Goal: Consume media (video, audio)

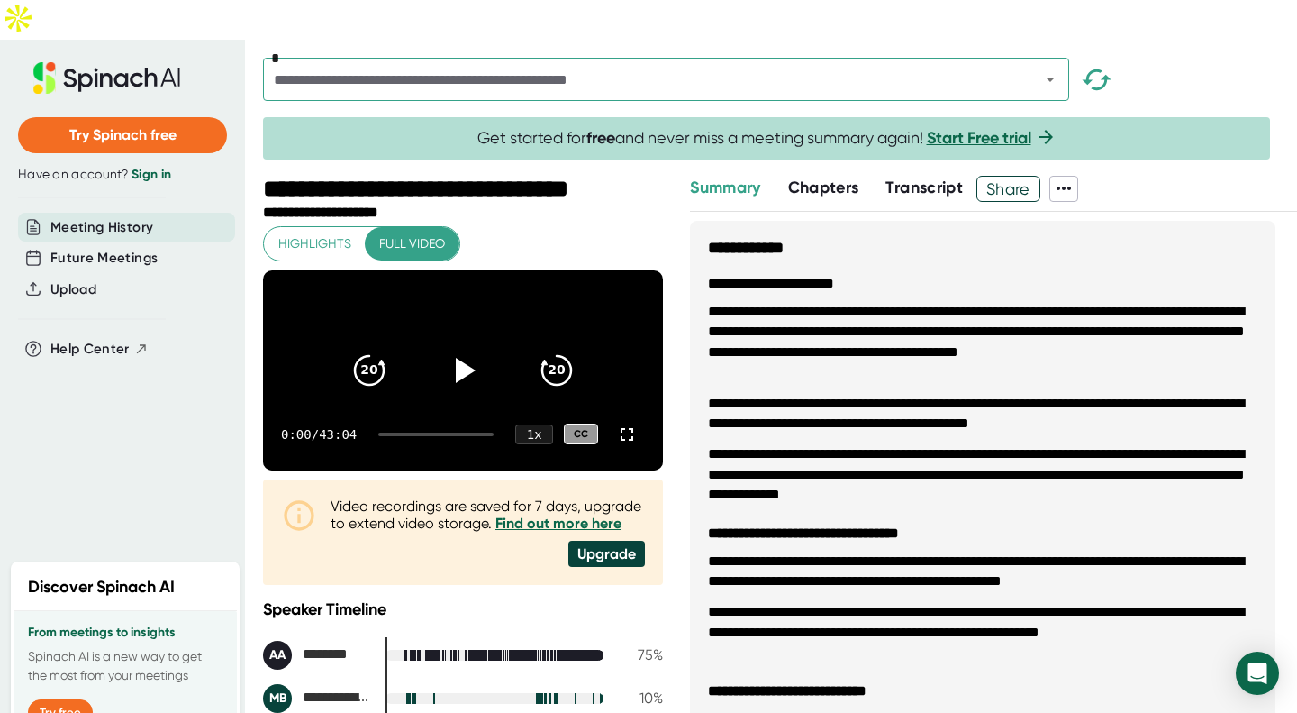
click at [618, 332] on video at bounding box center [463, 370] width 400 height 200
click at [615, 416] on div at bounding box center [627, 434] width 36 height 36
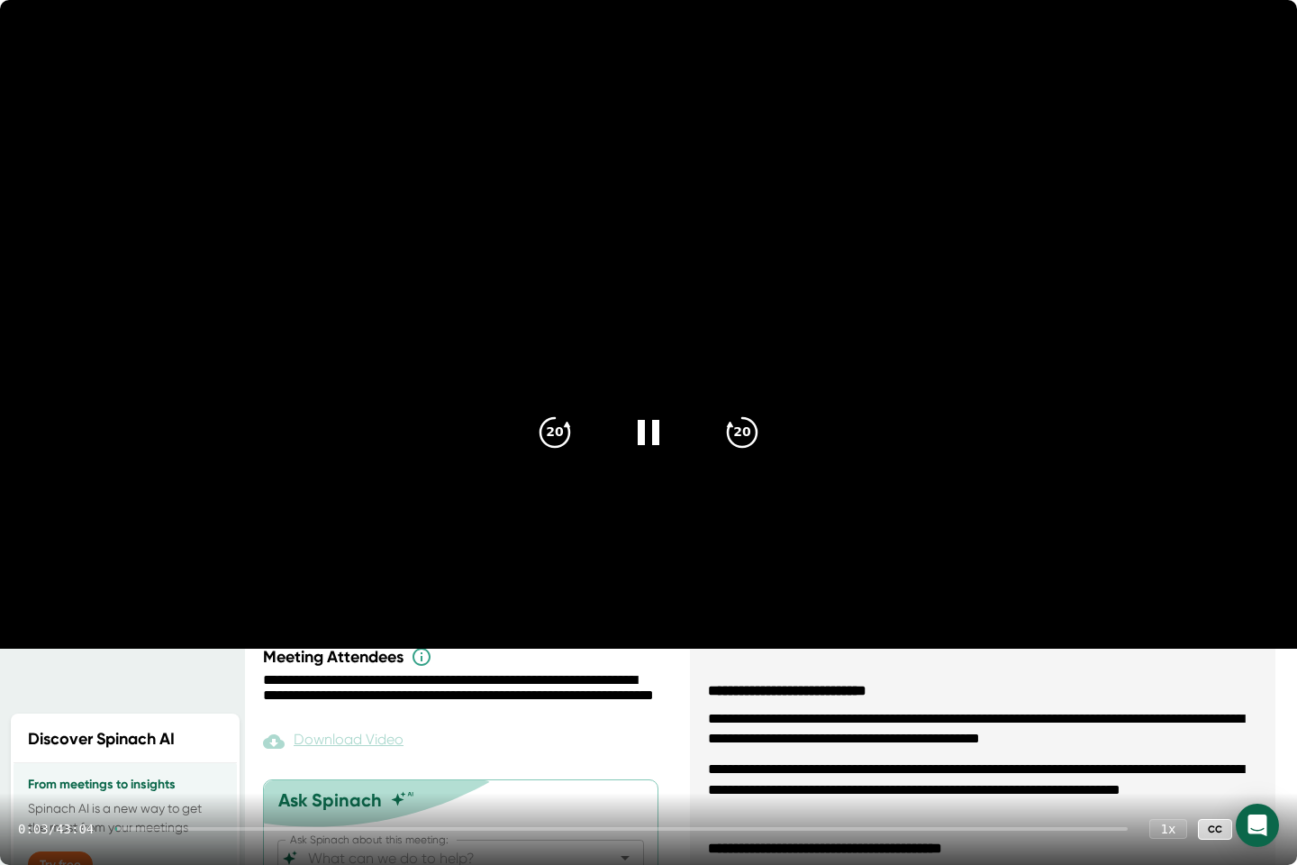
click at [256, 712] on div at bounding box center [621, 829] width 1013 height 4
click at [282, 712] on div at bounding box center [621, 829] width 1013 height 4
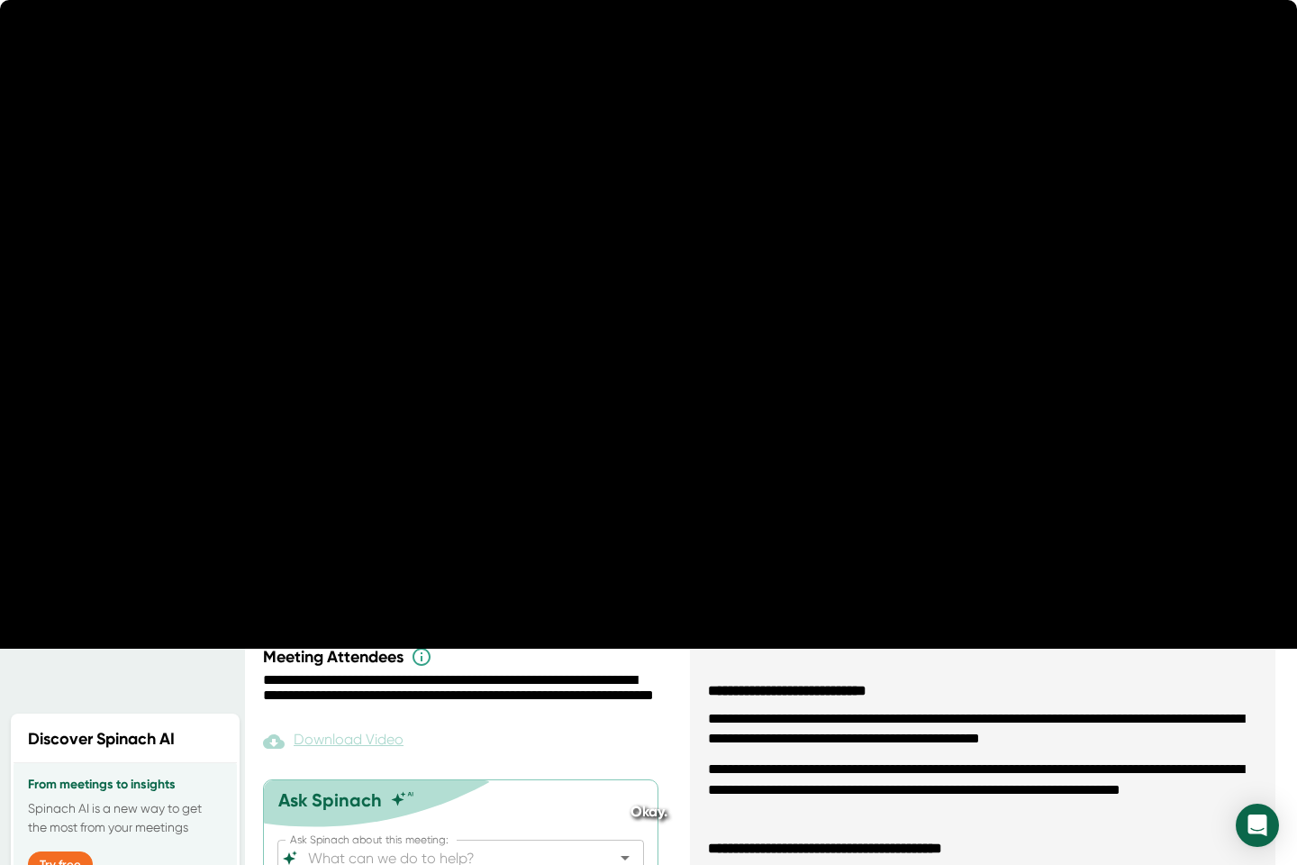
click at [295, 712] on div at bounding box center [621, 829] width 1013 height 4
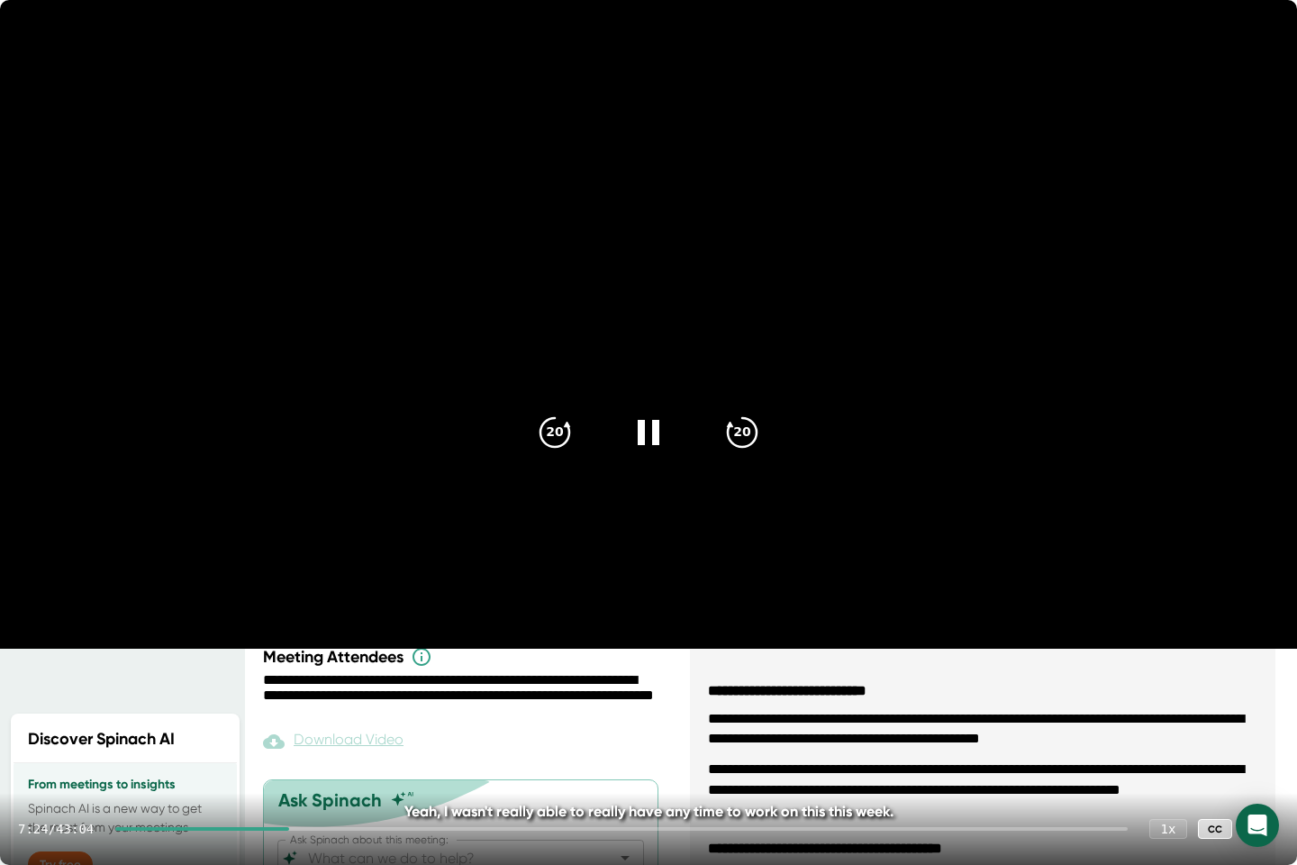
click at [306, 712] on div at bounding box center [621, 829] width 1013 height 4
click at [316, 712] on div at bounding box center [621, 829] width 1013 height 4
click at [328, 712] on div at bounding box center [621, 829] width 1013 height 4
click at [350, 712] on div at bounding box center [621, 829] width 1013 height 4
click at [365, 712] on div at bounding box center [621, 829] width 1013 height 4
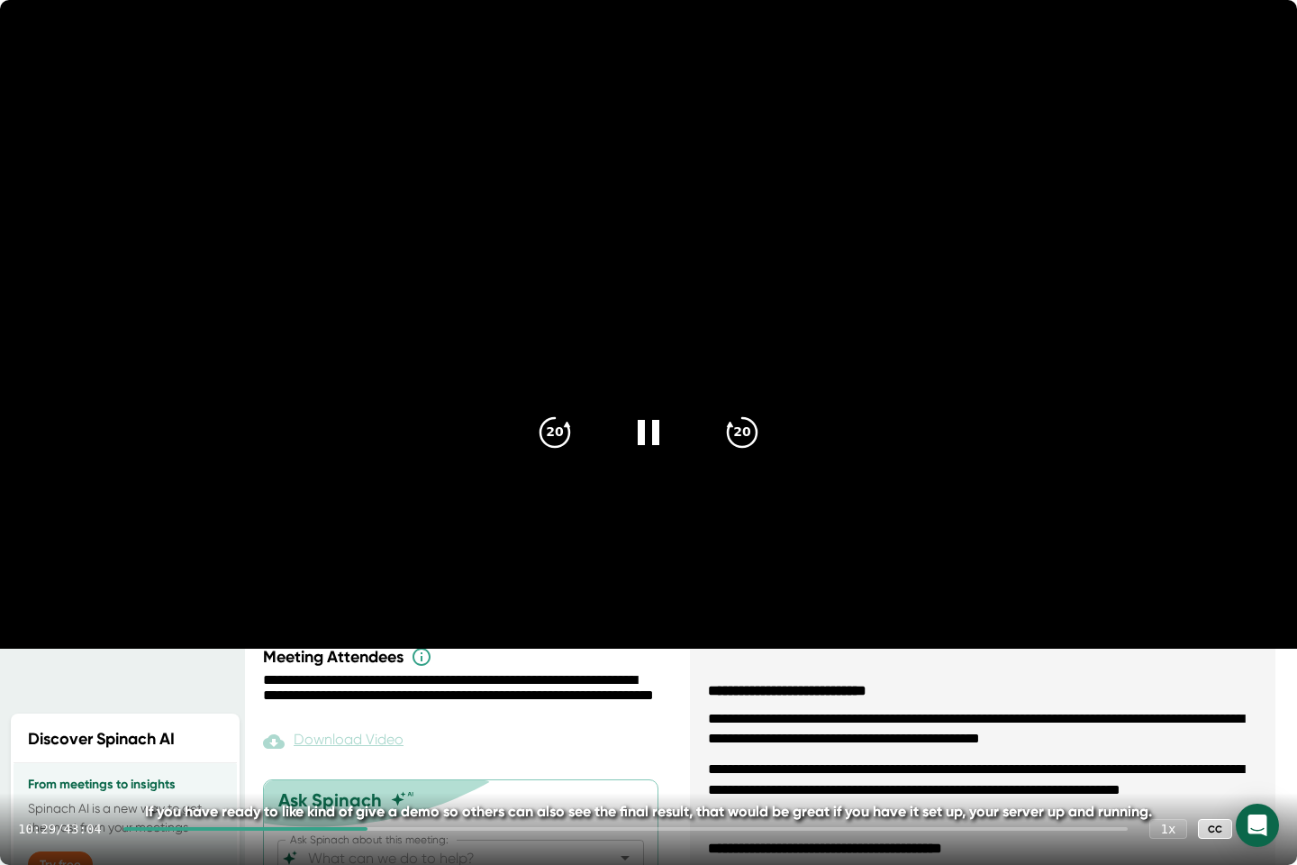
click at [381, 712] on div at bounding box center [625, 829] width 1005 height 4
click at [393, 712] on div at bounding box center [625, 829] width 1005 height 4
click at [406, 712] on div at bounding box center [625, 829] width 1005 height 4
click at [545, 649] on video at bounding box center [648, 324] width 1297 height 649
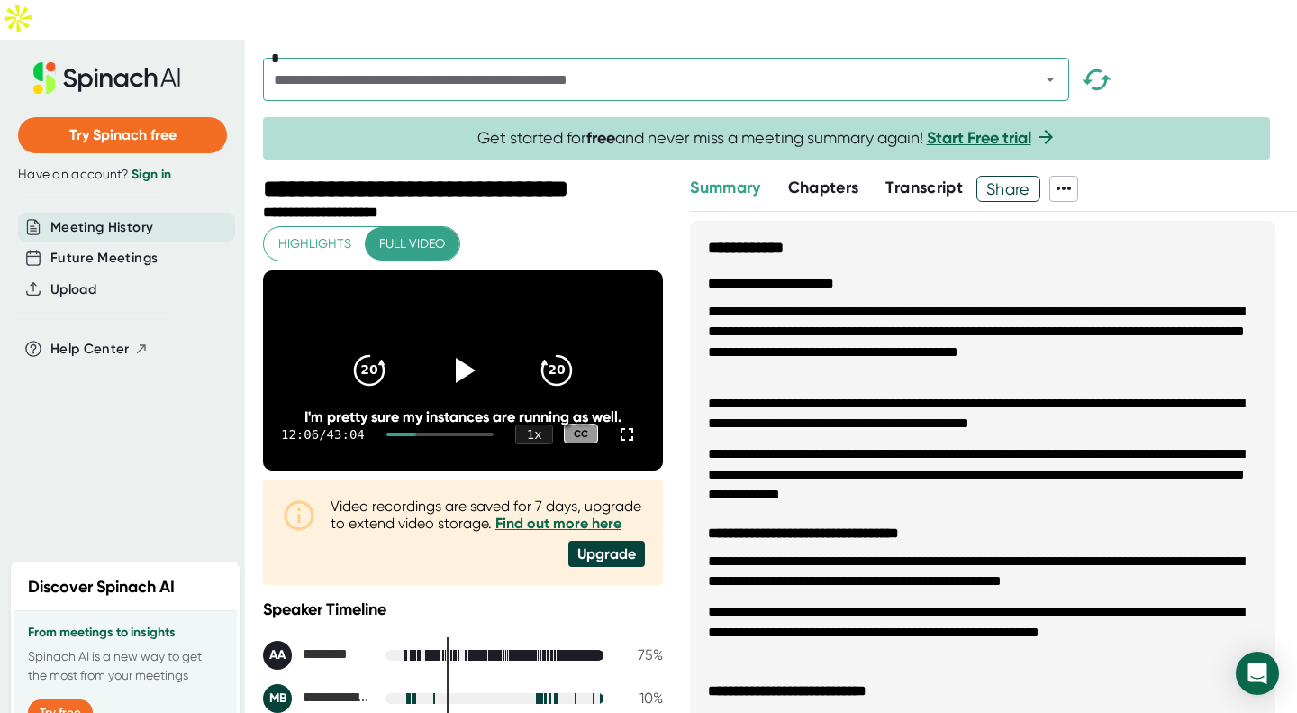
click at [620, 423] on icon at bounding box center [627, 434] width 22 height 22
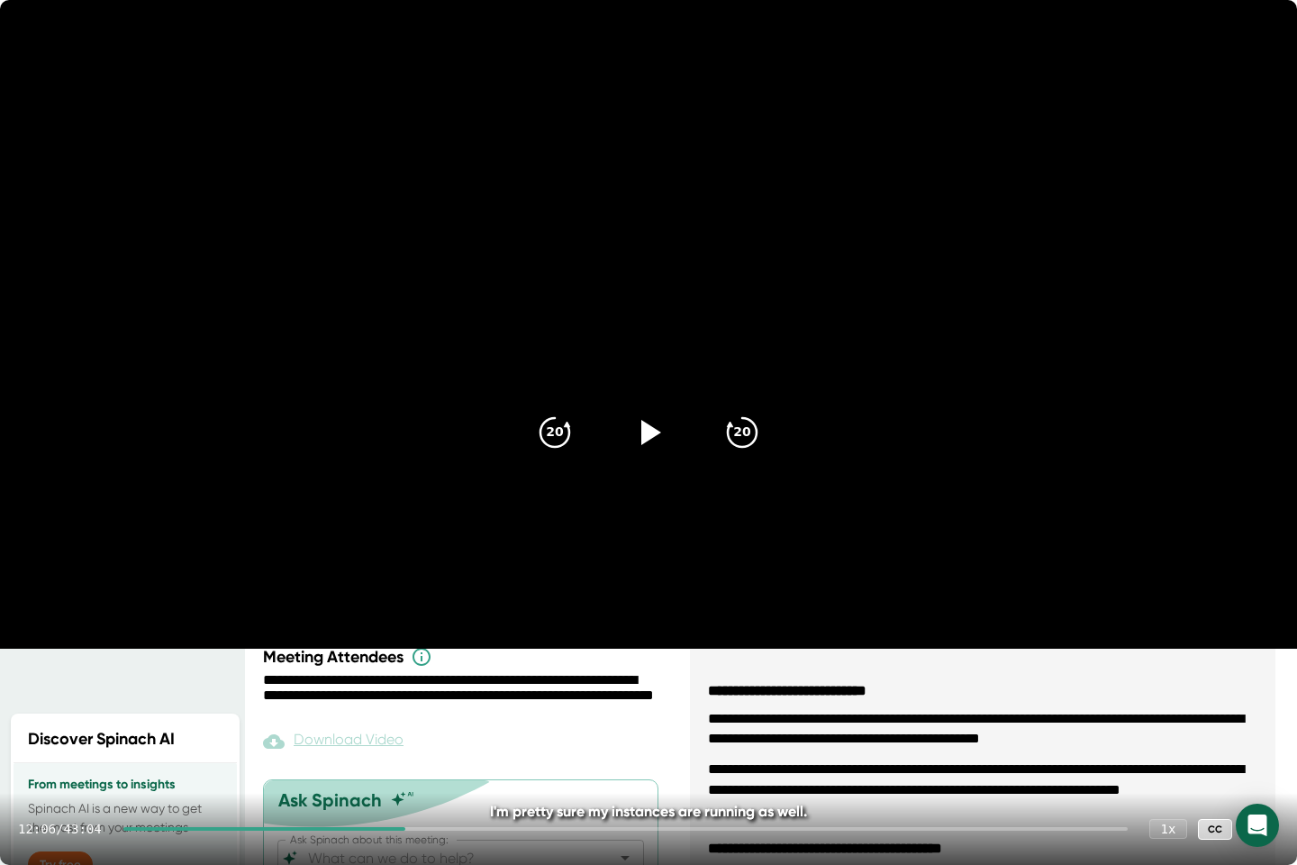
click at [649, 450] on icon at bounding box center [648, 432] width 43 height 43
click at [745, 406] on div "20" at bounding box center [742, 432] width 72 height 72
click at [752, 440] on icon "20" at bounding box center [742, 432] width 43 height 43
click at [655, 414] on icon at bounding box center [648, 432] width 43 height 43
click at [649, 443] on icon at bounding box center [648, 432] width 43 height 43
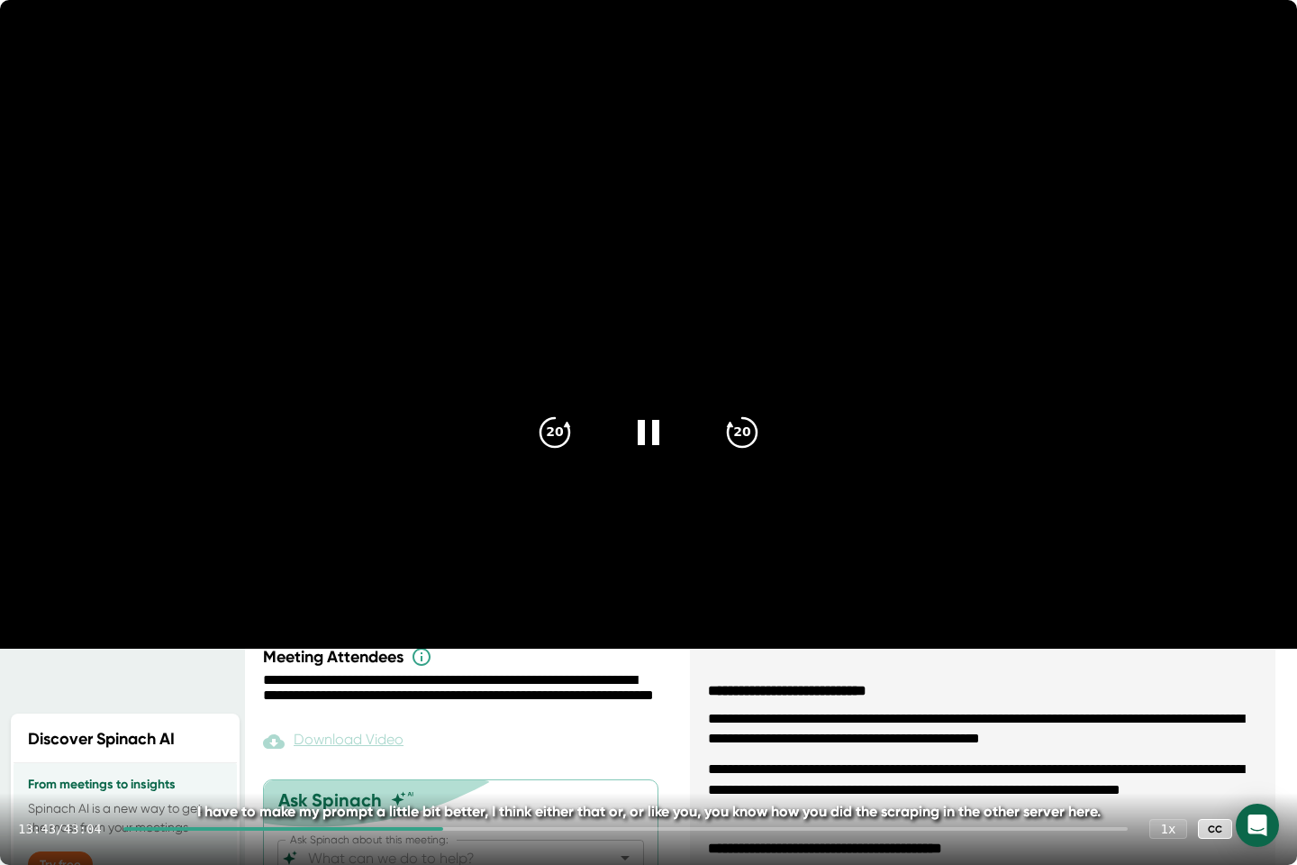
click at [649, 443] on icon at bounding box center [648, 432] width 43 height 43
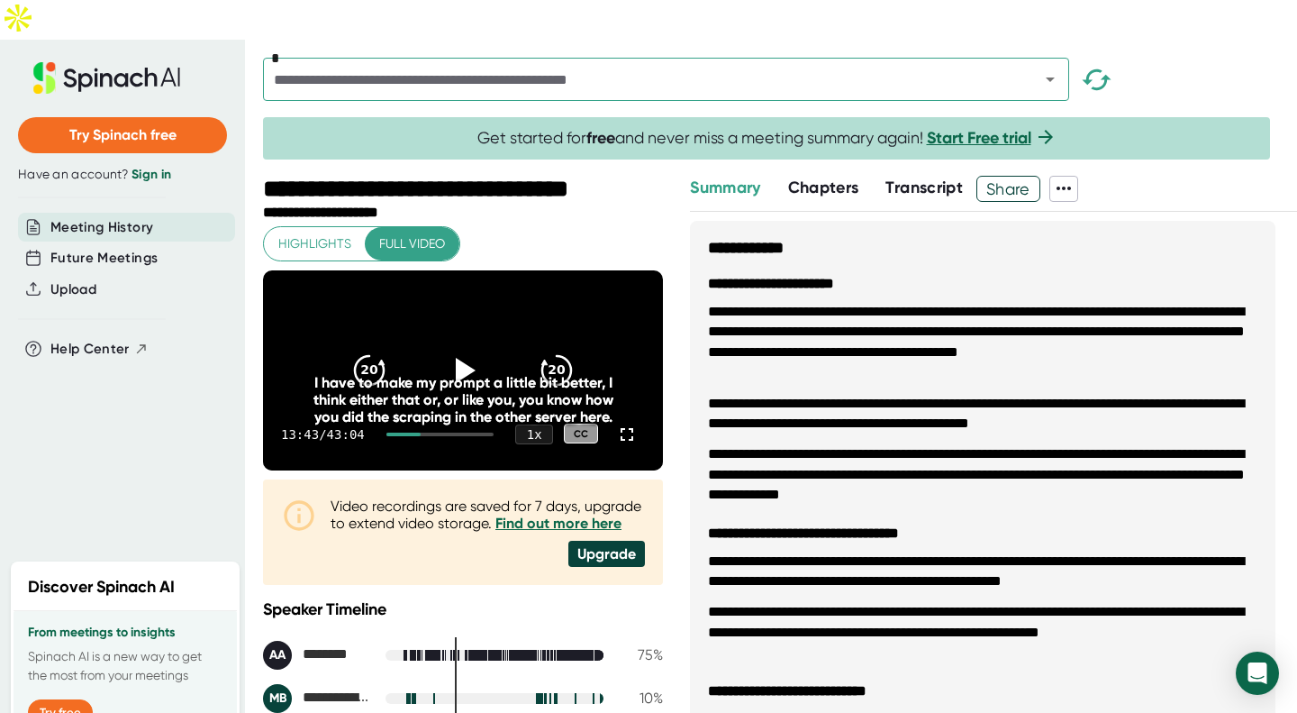
click at [433, 374] on div "I have to make my prompt a little bit better, I think either that or, or like y…" at bounding box center [463, 399] width 320 height 51
click at [459, 358] on icon at bounding box center [466, 370] width 20 height 25
click at [459, 349] on icon at bounding box center [462, 370] width 43 height 43
click at [472, 374] on div "I have to make my prompt a little bit better, I think either that or, or like y…" at bounding box center [463, 399] width 320 height 51
click at [456, 358] on icon at bounding box center [466, 370] width 20 height 25
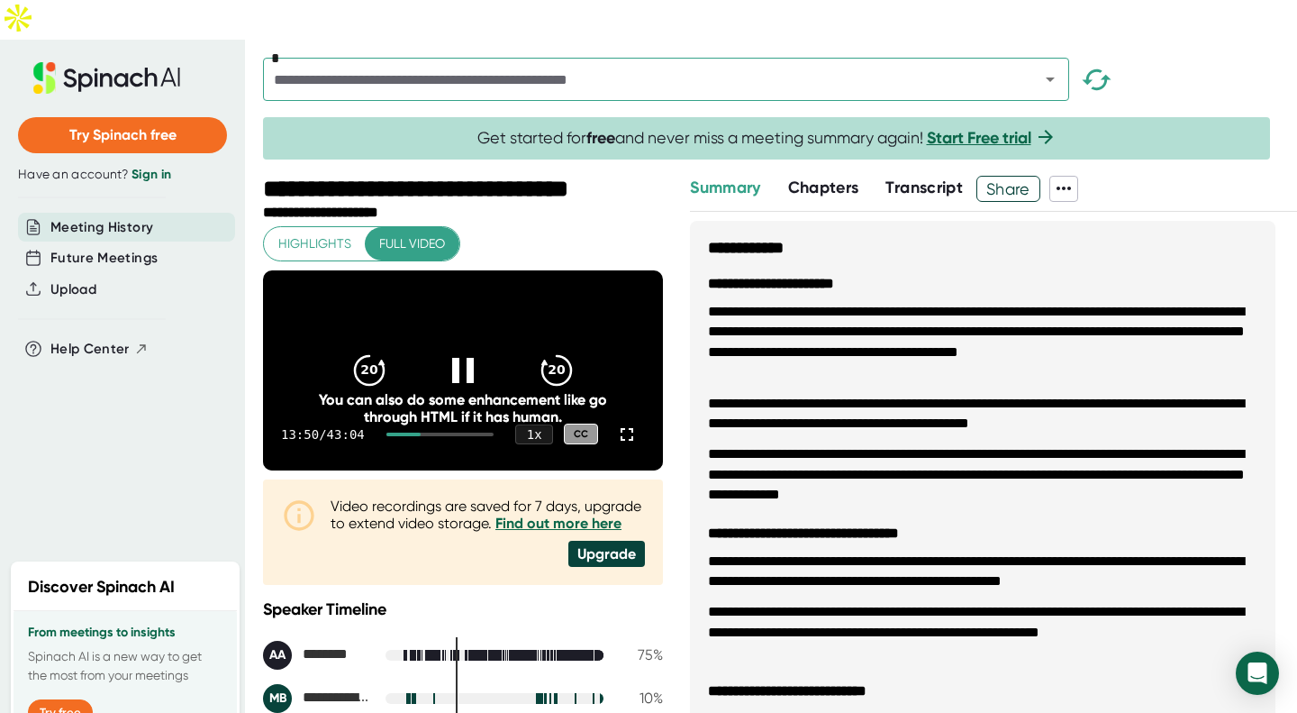
click at [616, 423] on icon at bounding box center [627, 434] width 22 height 22
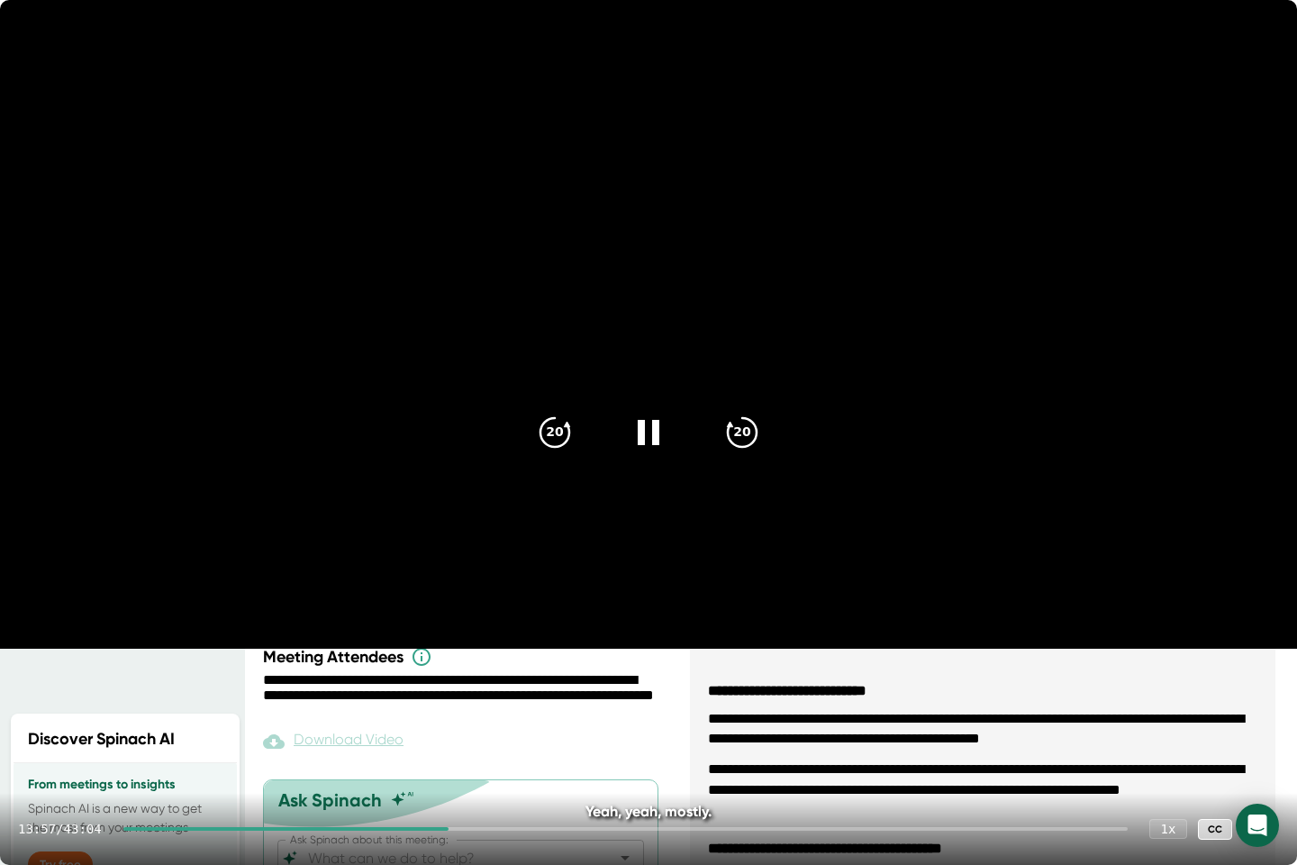
click at [459, 712] on div at bounding box center [625, 829] width 1005 height 4
click at [749, 431] on icon "20" at bounding box center [742, 432] width 43 height 43
click at [660, 409] on div at bounding box center [649, 432] width 72 height 72
click at [651, 431] on icon at bounding box center [652, 432] width 20 height 25
click at [535, 712] on div at bounding box center [625, 829] width 1005 height 4
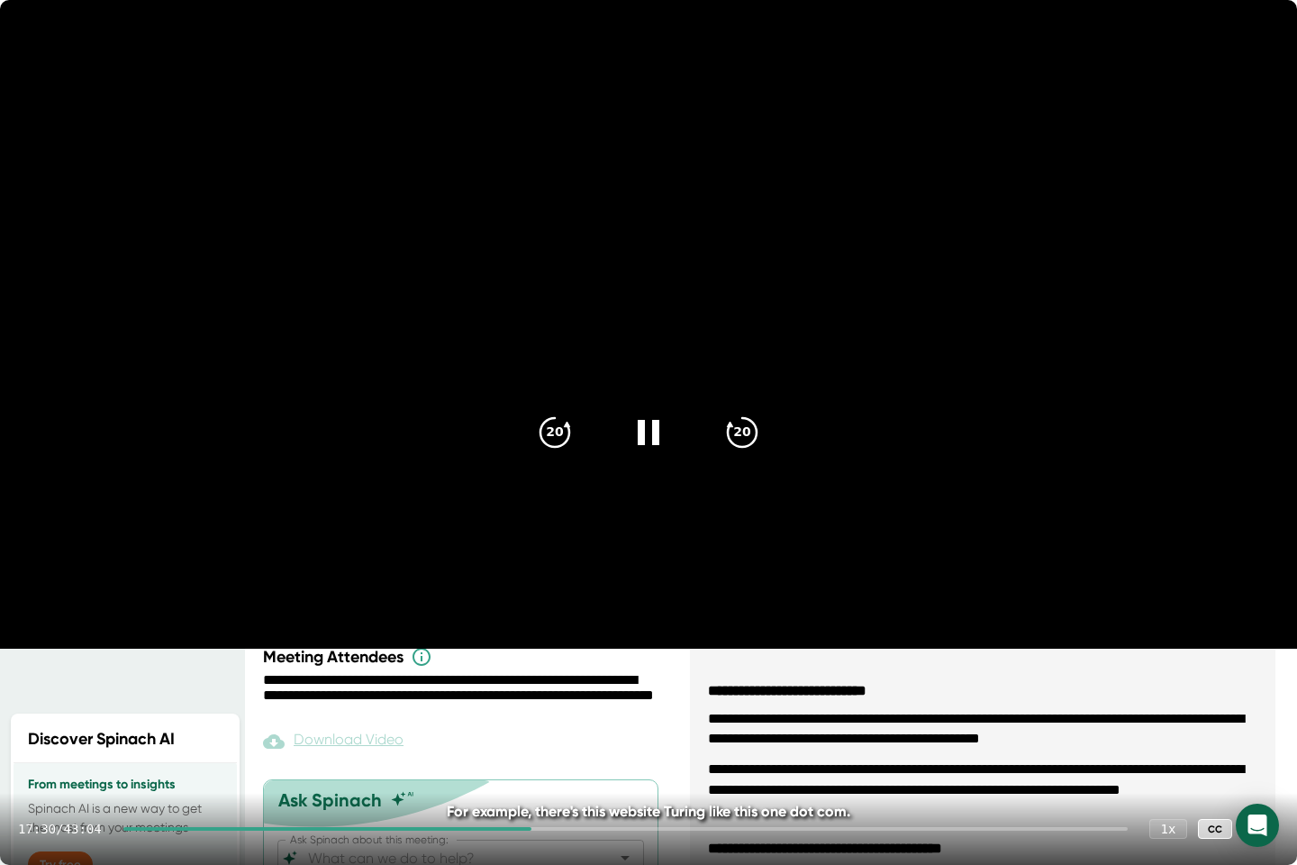
click at [541, 712] on div at bounding box center [625, 829] width 1005 height 4
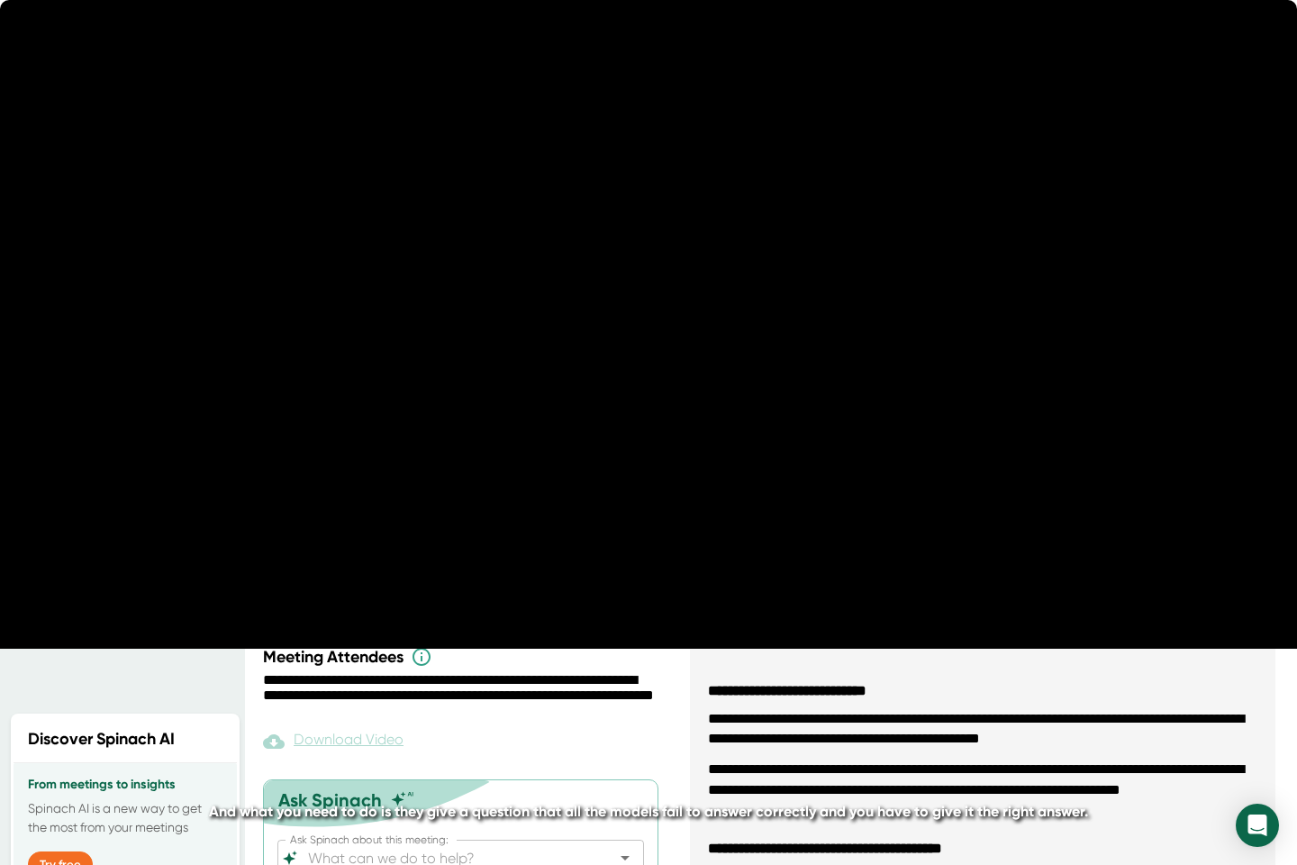
click at [548, 712] on div at bounding box center [625, 829] width 1005 height 4
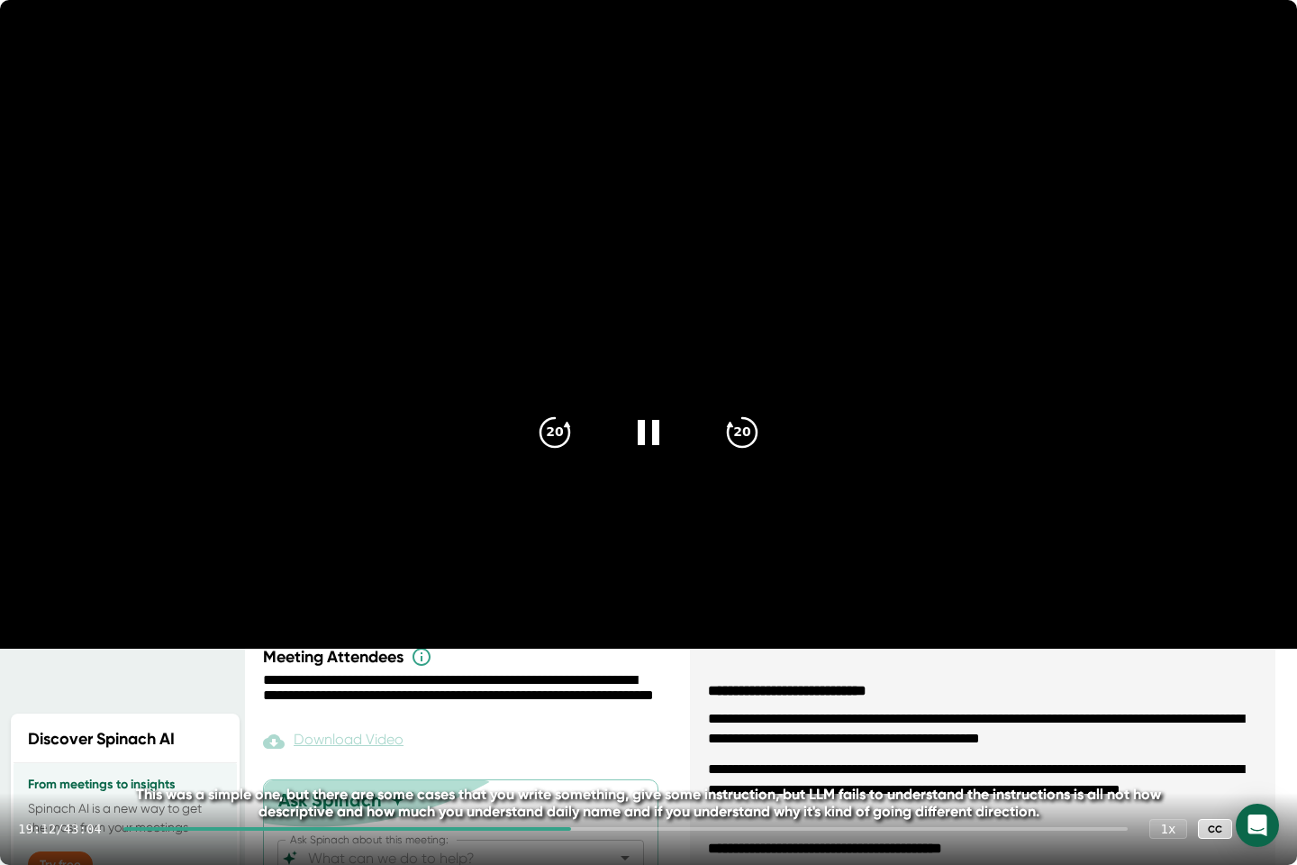
click at [653, 611] on video at bounding box center [648, 324] width 1297 height 649
click at [669, 457] on div at bounding box center [649, 432] width 72 height 72
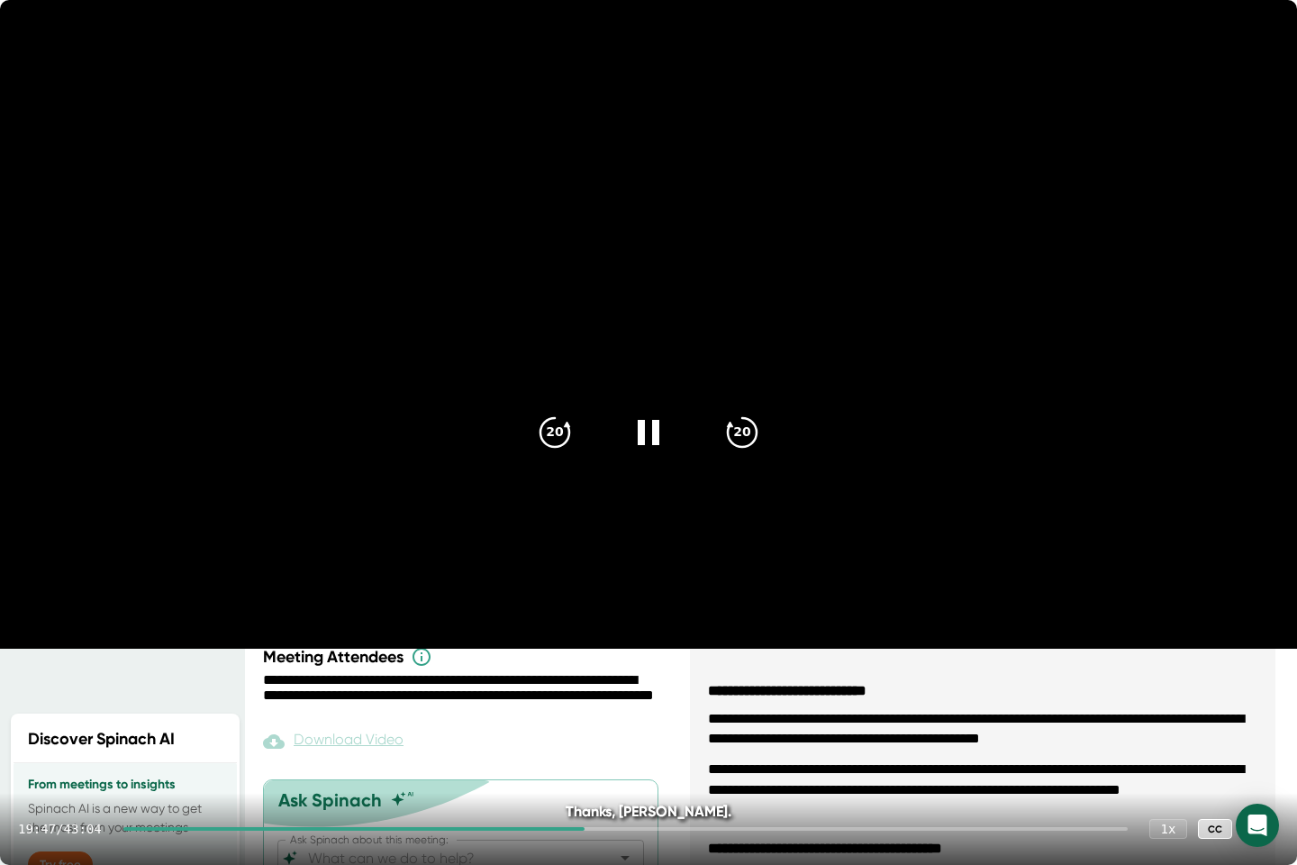
click at [630, 420] on icon at bounding box center [648, 432] width 43 height 43
click at [600, 712] on div "19:56 / 43:04 1 x CC" at bounding box center [648, 829] width 1297 height 72
click at [604, 712] on div at bounding box center [625, 829] width 1005 height 4
click at [622, 712] on div at bounding box center [625, 829] width 1005 height 4
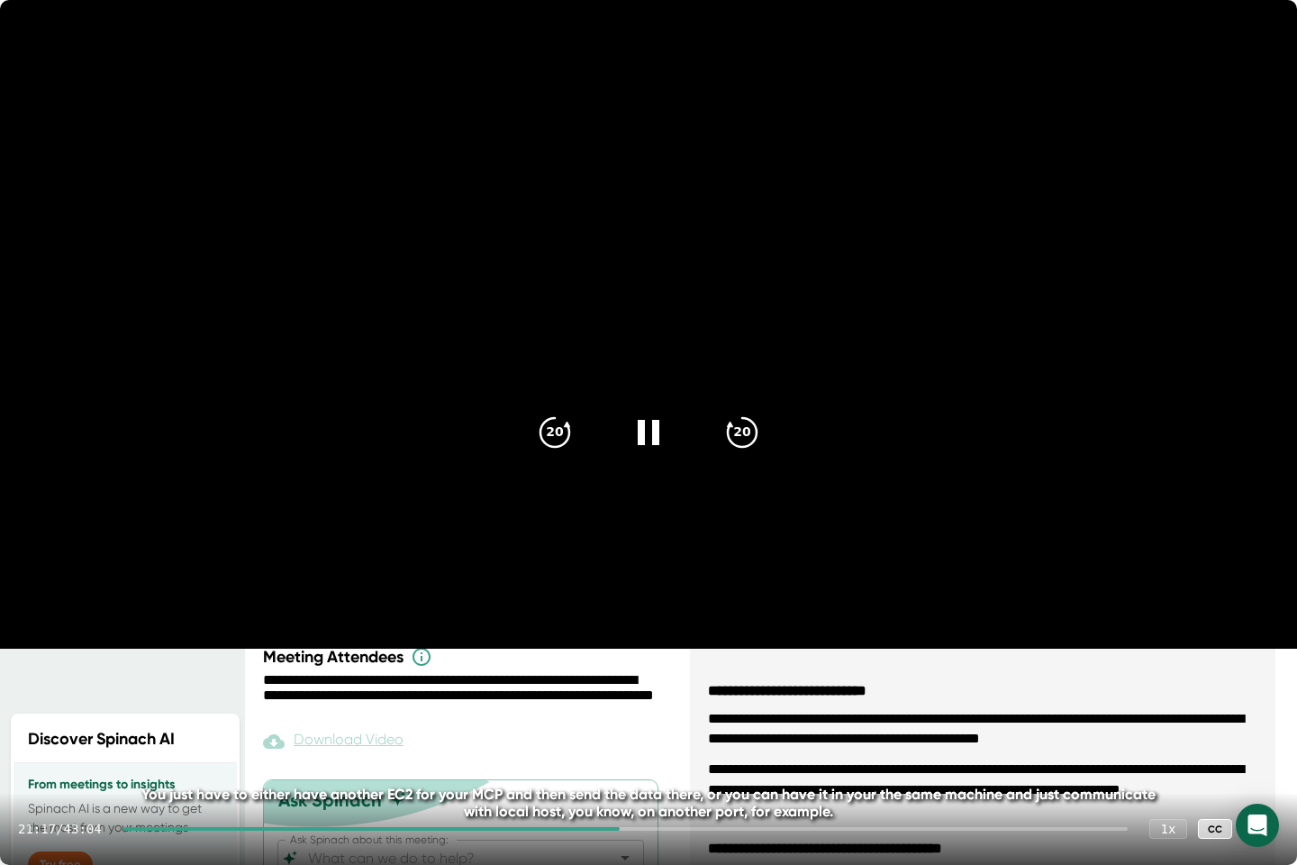
click at [608, 712] on div at bounding box center [371, 829] width 496 height 4
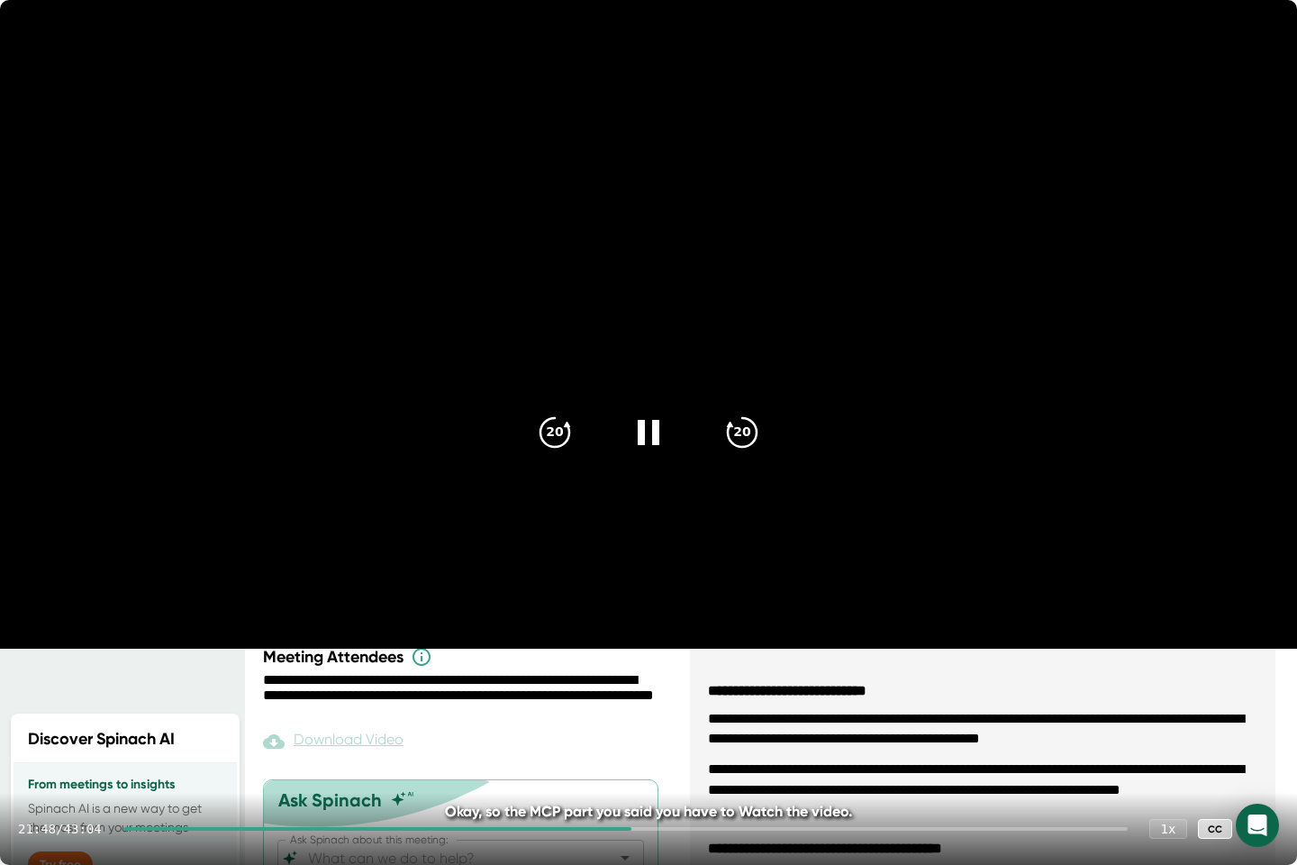
click at [640, 712] on div at bounding box center [625, 829] width 1005 height 4
click at [646, 712] on div at bounding box center [625, 829] width 1005 height 4
click at [652, 712] on div at bounding box center [625, 829] width 1005 height 4
click at [659, 712] on div at bounding box center [625, 829] width 1005 height 4
click at [665, 712] on div at bounding box center [625, 829] width 1005 height 4
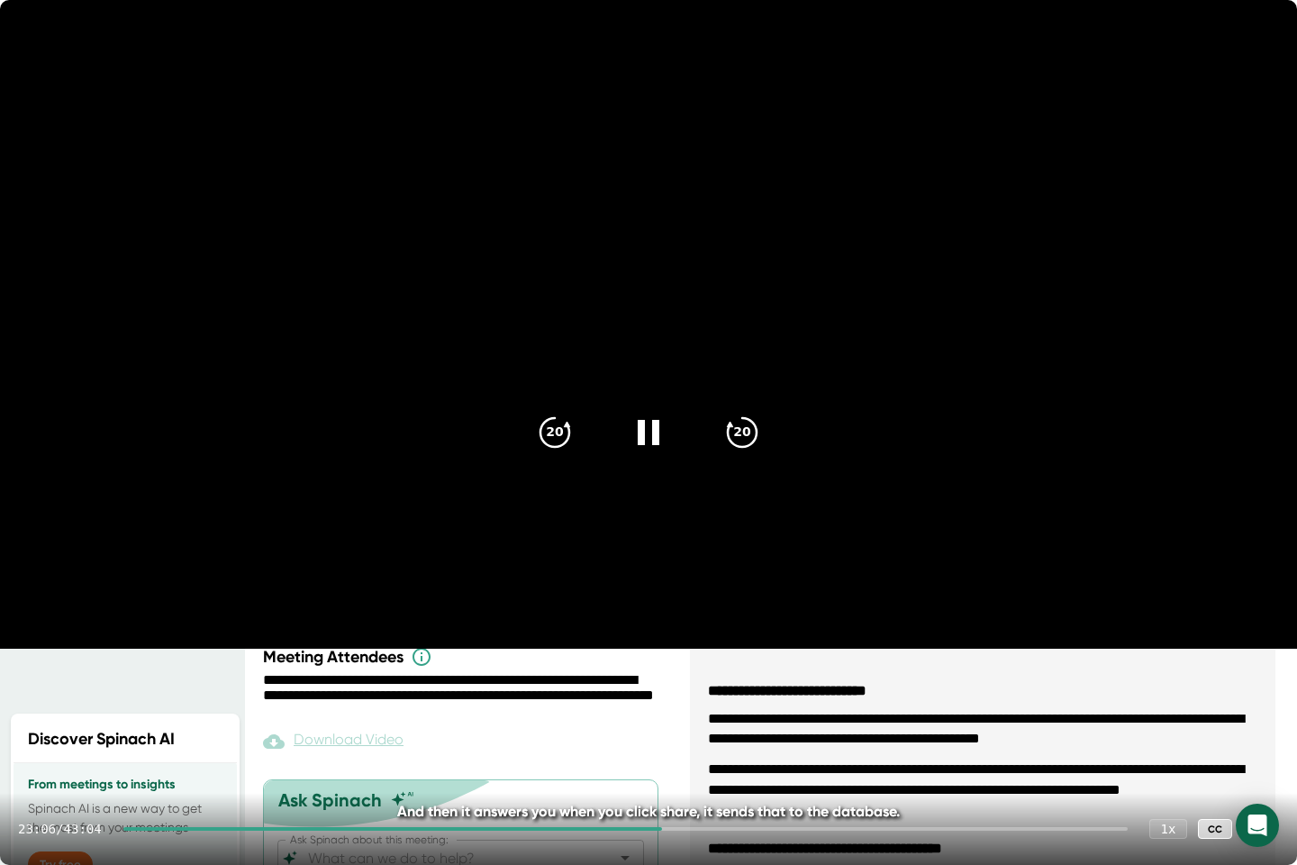
click at [669, 712] on div at bounding box center [625, 829] width 1005 height 4
click at [672, 712] on div at bounding box center [625, 829] width 1005 height 4
click at [676, 712] on div at bounding box center [625, 829] width 1005 height 4
click at [684, 712] on div at bounding box center [625, 829] width 1005 height 4
click at [691, 712] on div at bounding box center [625, 829] width 1005 height 4
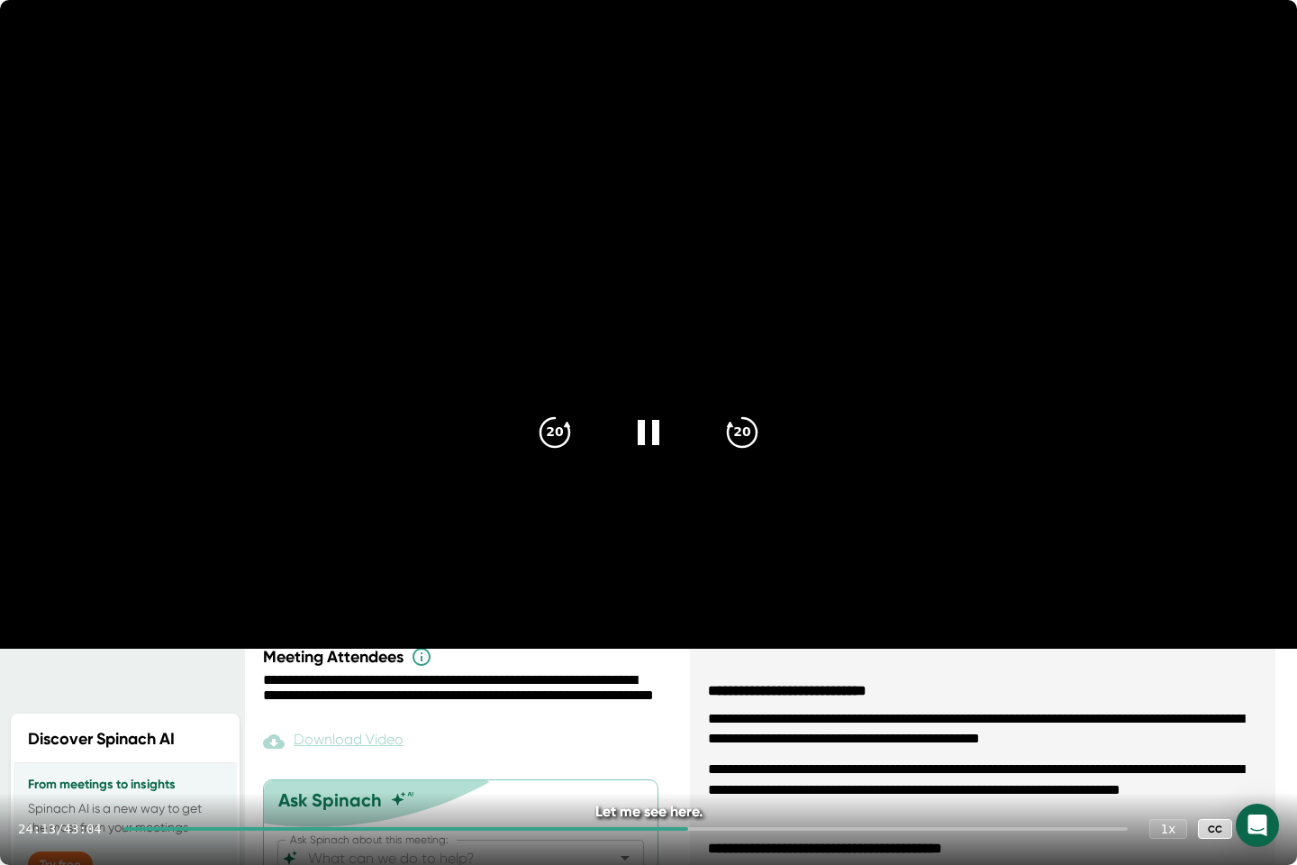
click at [697, 712] on div at bounding box center [625, 829] width 1005 height 4
click at [705, 712] on div at bounding box center [625, 829] width 1005 height 4
click at [715, 712] on div at bounding box center [625, 829] width 1005 height 4
click at [723, 712] on div at bounding box center [625, 829] width 1005 height 4
click at [729, 712] on div at bounding box center [625, 829] width 1005 height 4
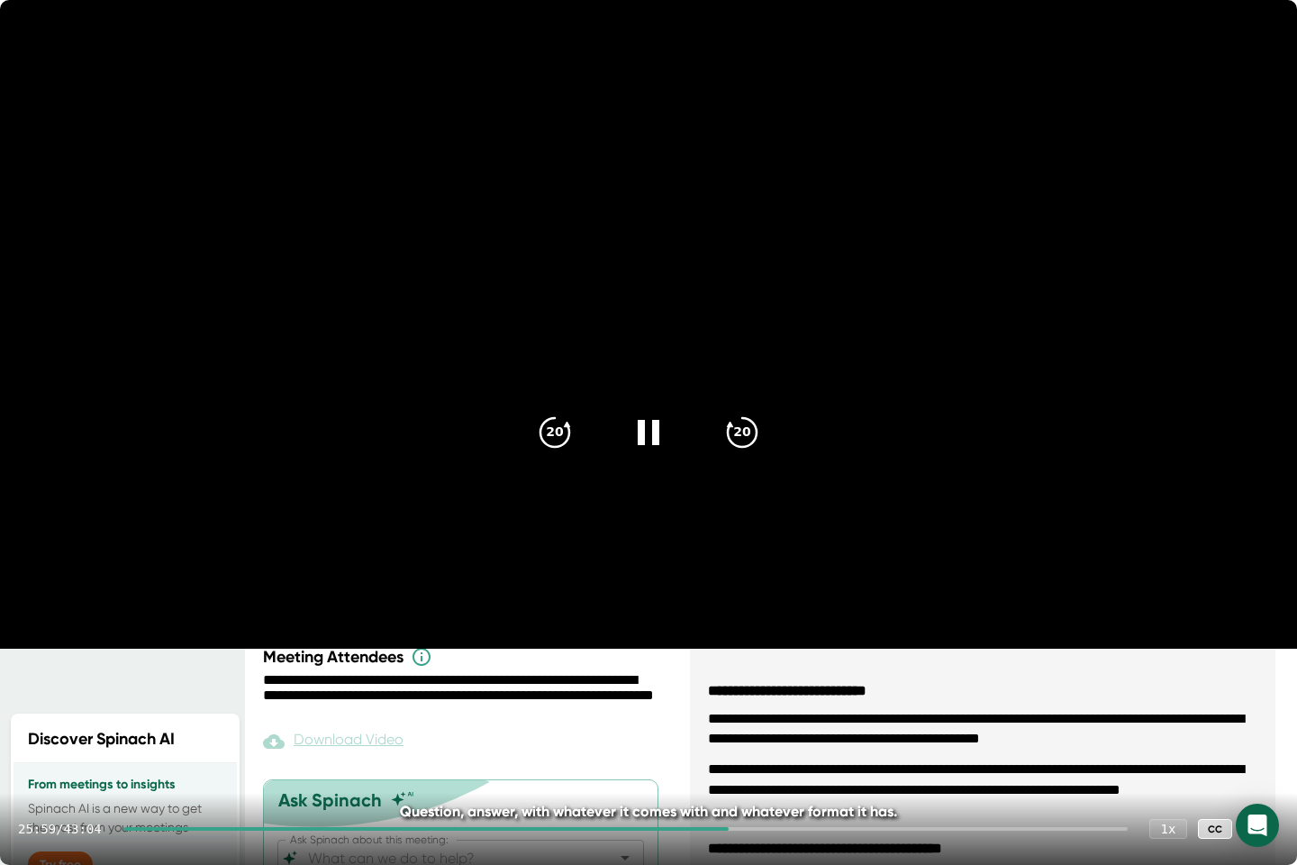
click at [742, 712] on div "25:59 / 43:04 1 x CC" at bounding box center [648, 829] width 1297 height 72
click at [741, 712] on div at bounding box center [625, 829] width 1005 height 4
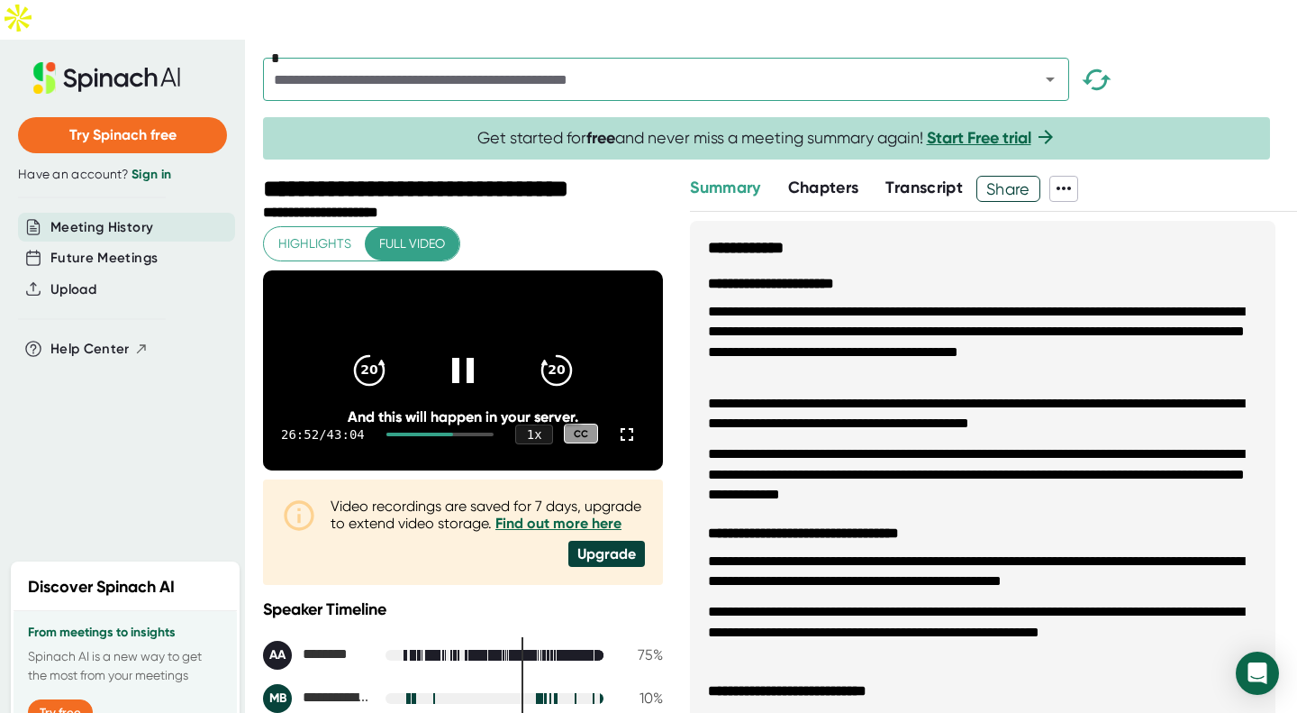
click at [621, 428] on icon at bounding box center [627, 434] width 13 height 13
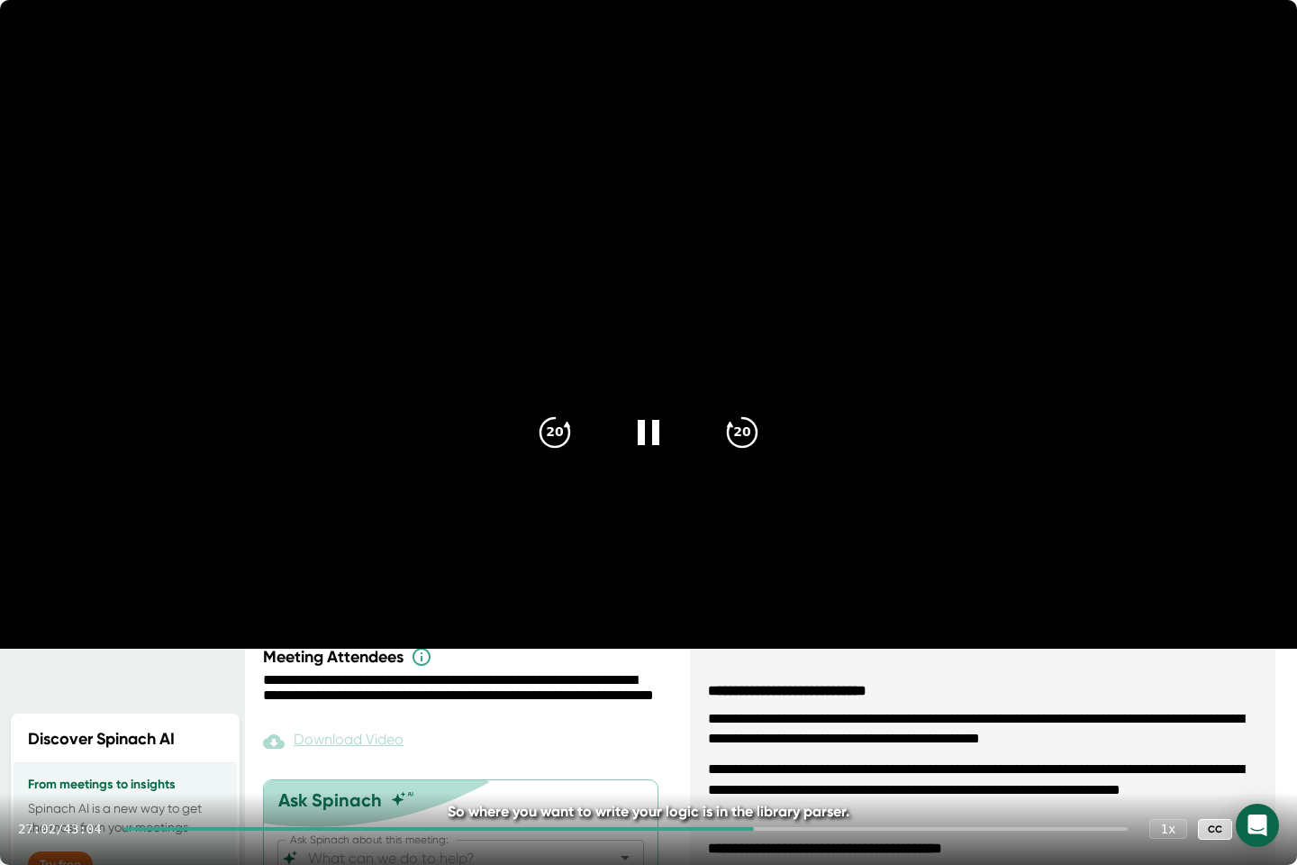
click at [760, 712] on div at bounding box center [625, 829] width 1005 height 4
click at [768, 712] on div at bounding box center [625, 829] width 1005 height 4
click at [776, 712] on div at bounding box center [625, 829] width 1005 height 4
click at [792, 712] on div at bounding box center [625, 829] width 1005 height 4
click at [793, 712] on div at bounding box center [625, 829] width 1005 height 4
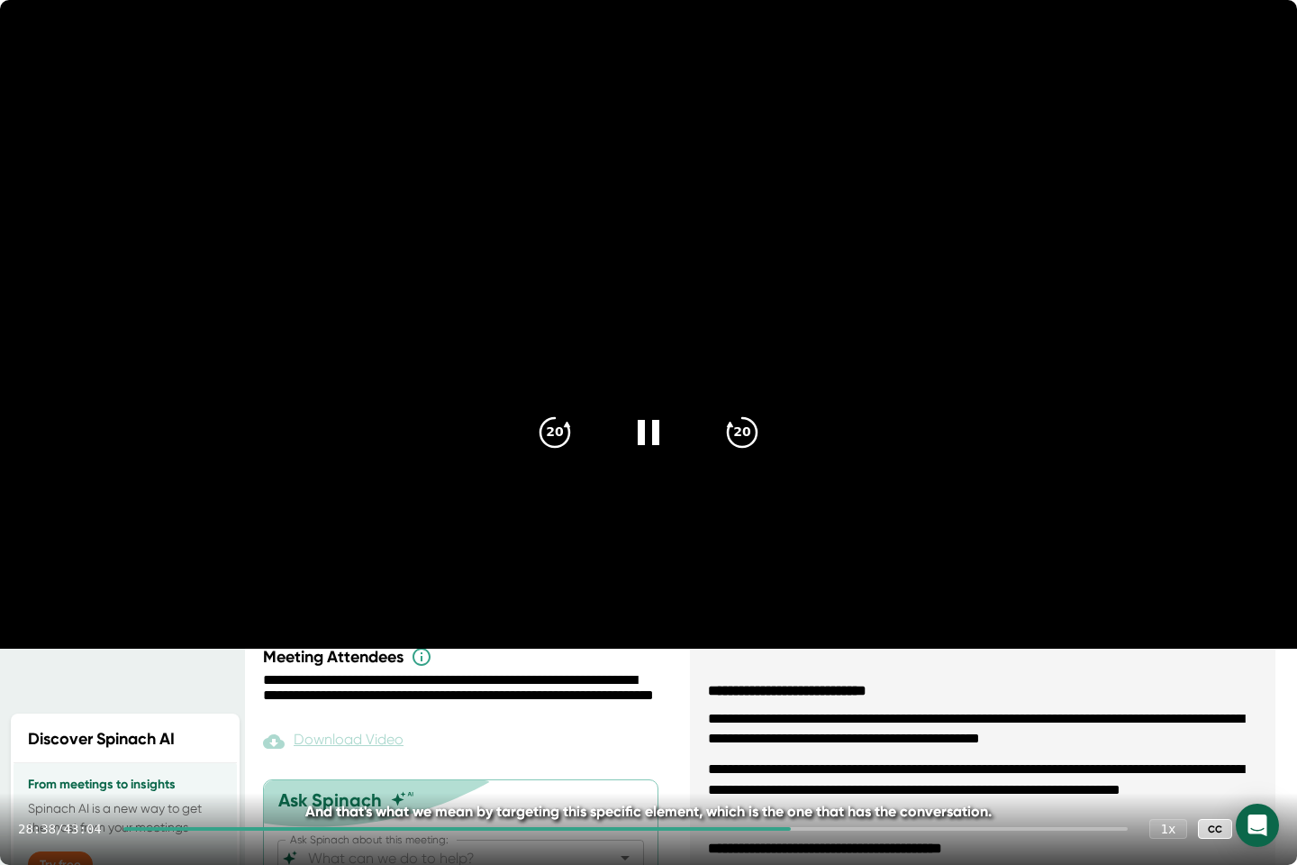
click at [798, 712] on div at bounding box center [625, 829] width 1005 height 4
click at [806, 712] on div at bounding box center [625, 829] width 1005 height 4
click at [815, 712] on div at bounding box center [625, 829] width 1005 height 4
click at [820, 712] on div at bounding box center [625, 829] width 1005 height 4
click at [829, 712] on div at bounding box center [625, 829] width 1005 height 4
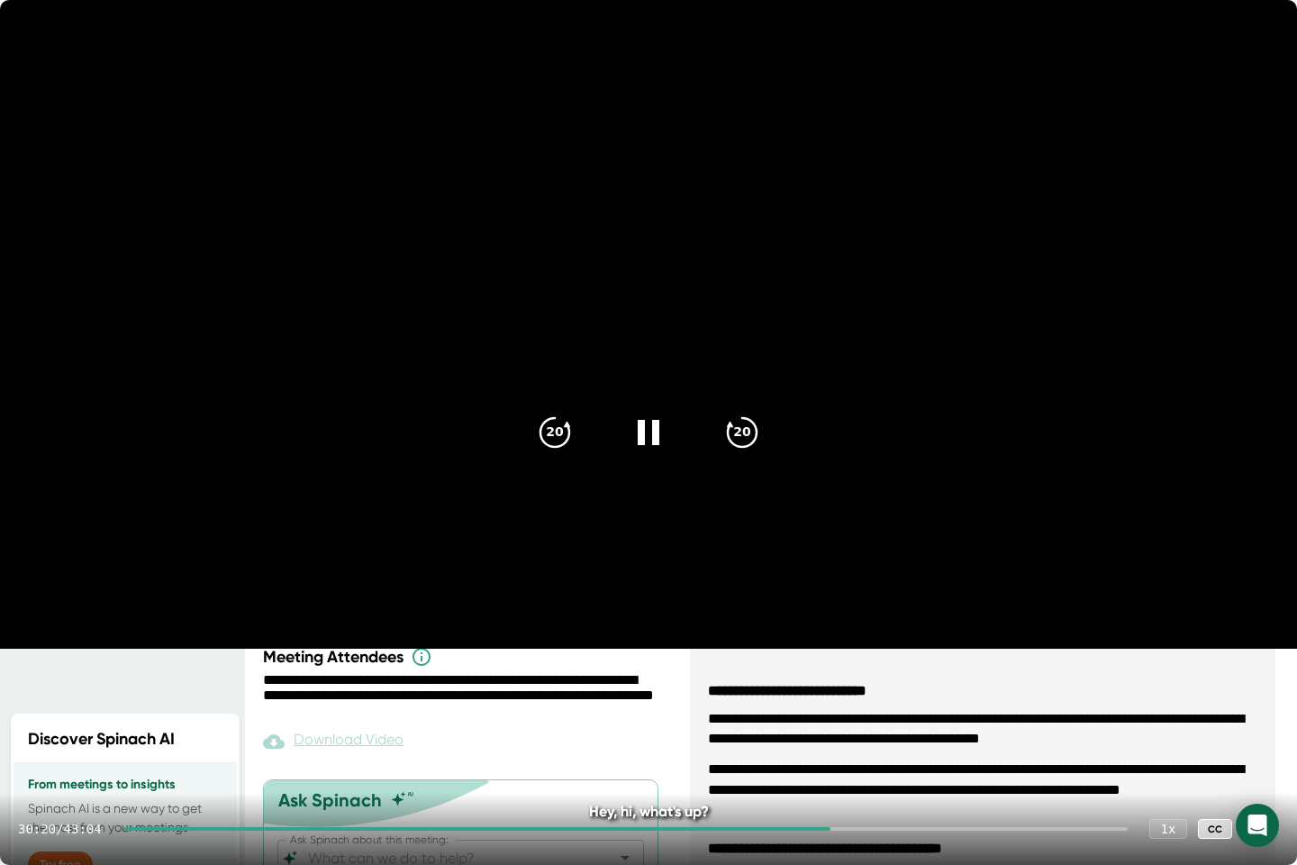
click at [842, 712] on div at bounding box center [625, 829] width 1005 height 4
click at [849, 712] on div at bounding box center [625, 829] width 1005 height 4
click at [857, 712] on div at bounding box center [625, 829] width 1005 height 4
click at [870, 712] on div at bounding box center [625, 829] width 1005 height 4
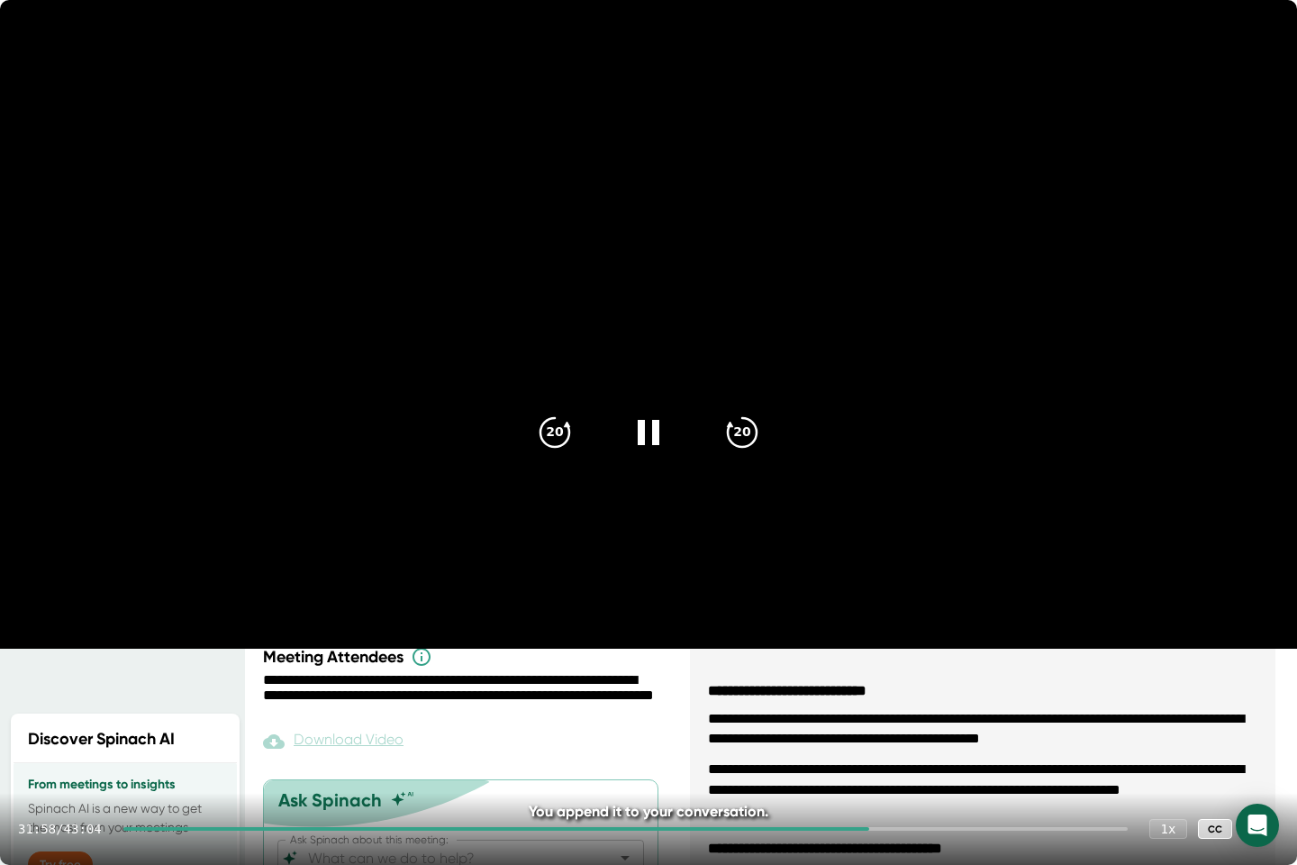
click at [879, 712] on div "31:58 / 43:04 1 x CC" at bounding box center [648, 829] width 1297 height 72
click at [879, 712] on div at bounding box center [625, 829] width 1005 height 4
click at [888, 712] on div at bounding box center [625, 829] width 1005 height 4
click at [897, 712] on div at bounding box center [625, 829] width 1005 height 4
click at [906, 712] on div at bounding box center [625, 829] width 1005 height 4
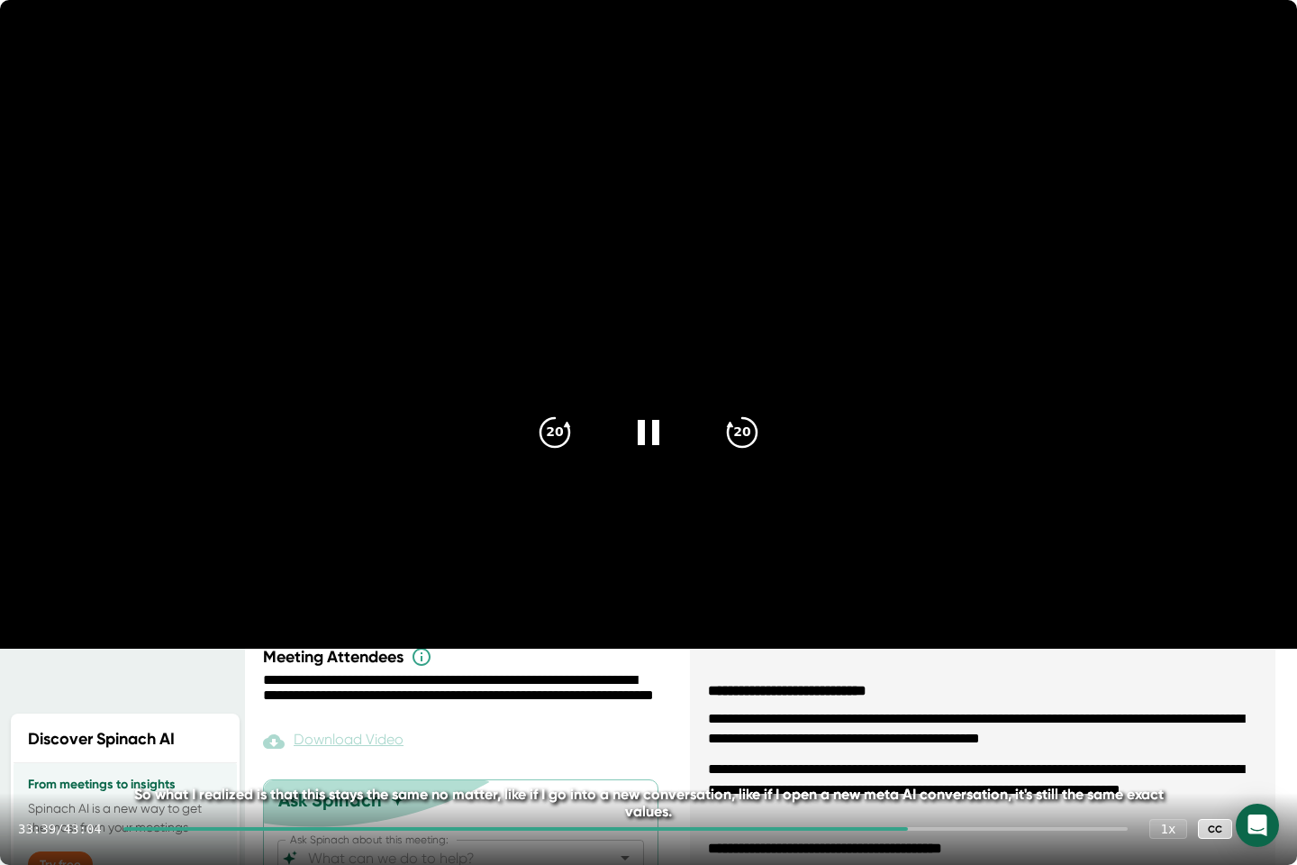
click at [919, 712] on div at bounding box center [625, 829] width 1005 height 4
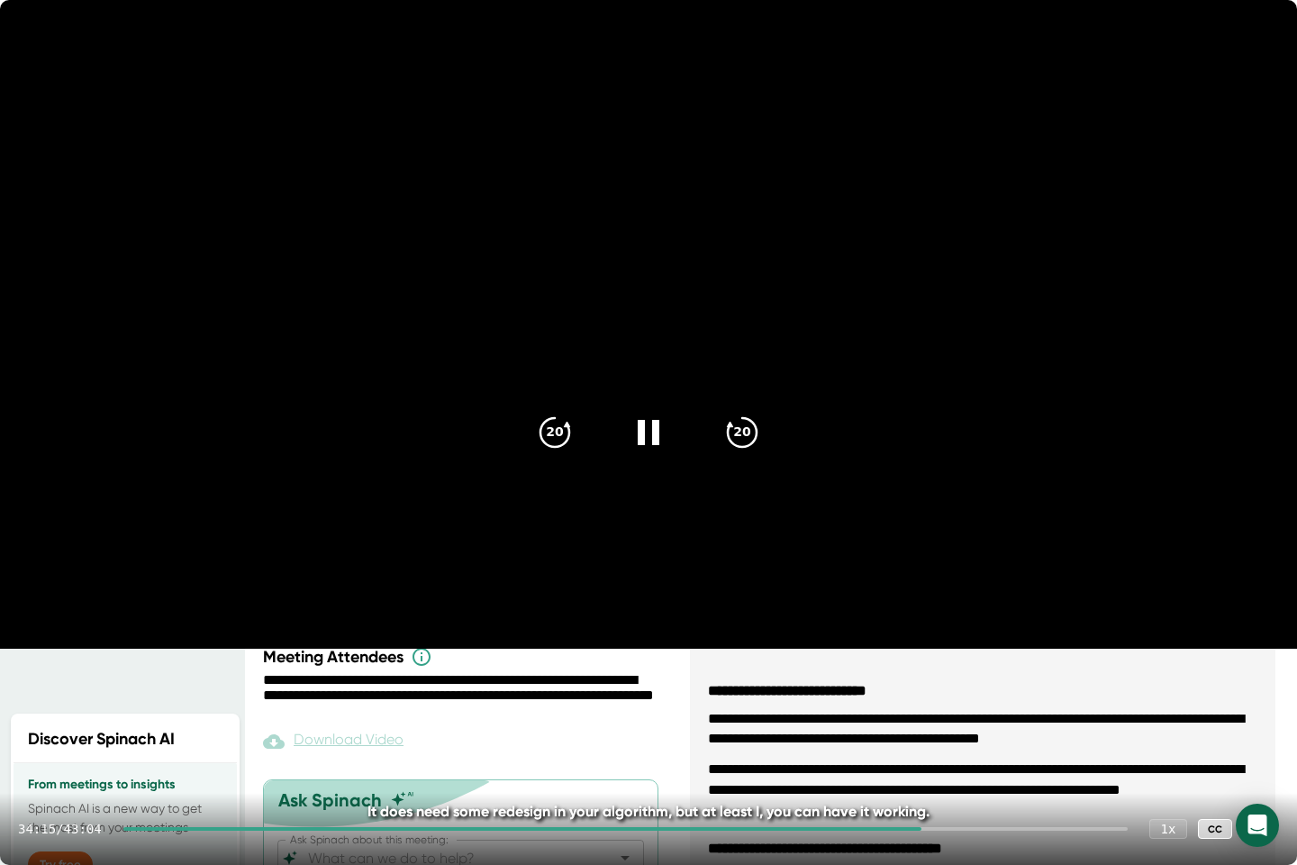
click at [932, 712] on div at bounding box center [625, 829] width 1005 height 4
click at [942, 712] on div at bounding box center [625, 829] width 1005 height 4
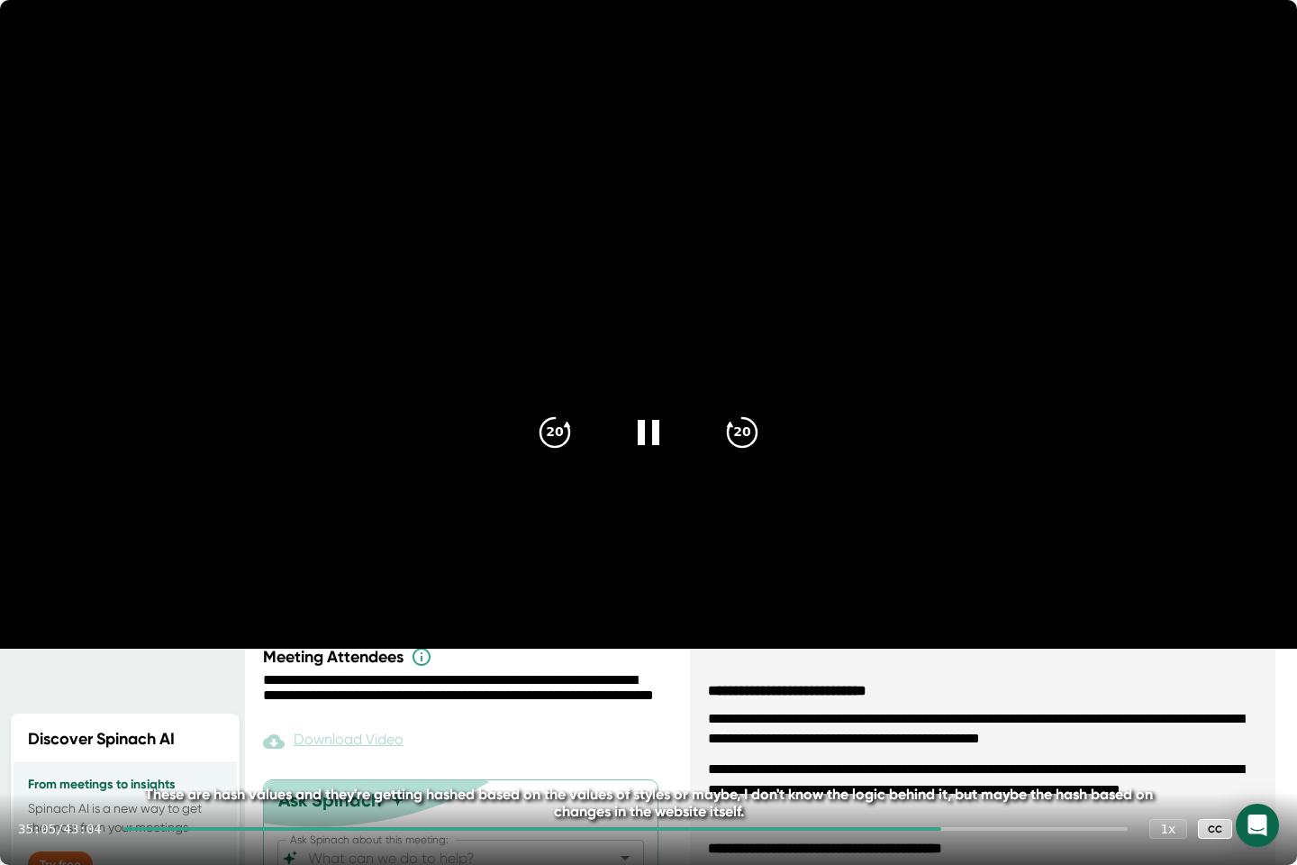
click at [949, 712] on div at bounding box center [625, 829] width 1005 height 4
click at [959, 712] on div "35:21 / 43:04 1 x CC" at bounding box center [648, 829] width 1297 height 72
click at [959, 712] on div at bounding box center [625, 829] width 1005 height 4
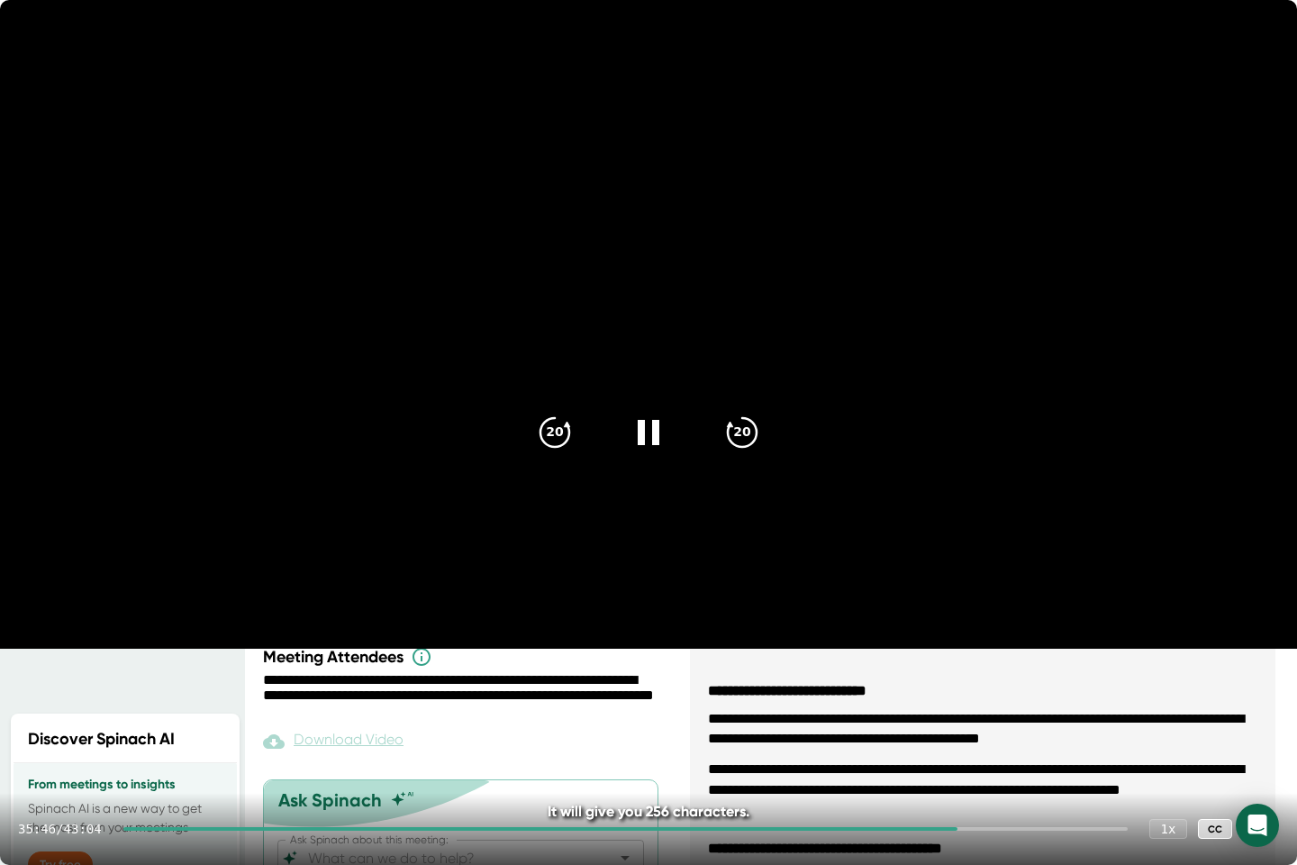
click at [968, 712] on div at bounding box center [625, 829] width 1005 height 4
click at [976, 712] on div at bounding box center [625, 829] width 1005 height 4
click at [984, 712] on div at bounding box center [625, 829] width 1005 height 4
click at [992, 712] on div at bounding box center [625, 829] width 1005 height 4
click at [998, 712] on div at bounding box center [625, 829] width 1005 height 4
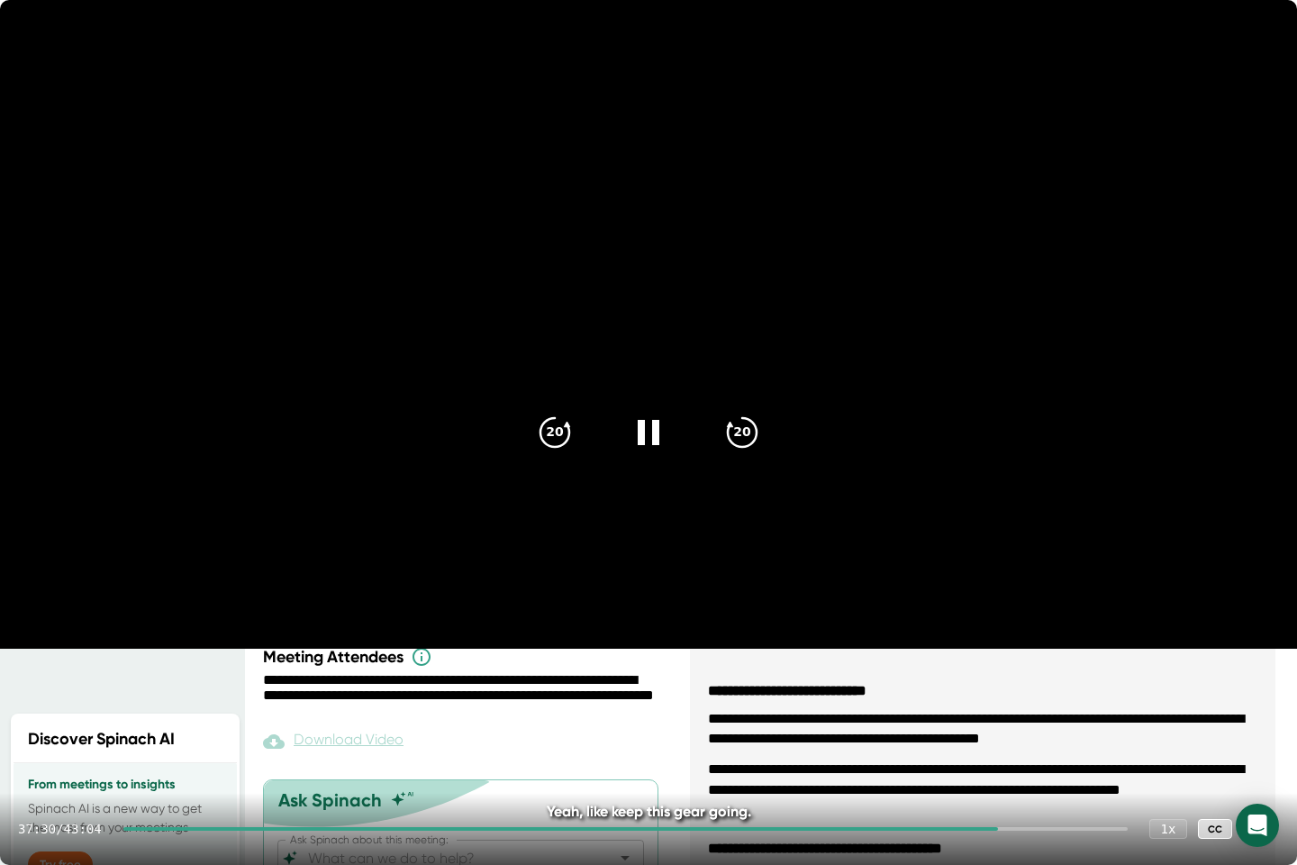
click at [1006, 712] on div at bounding box center [625, 829] width 1005 height 4
click at [1013, 712] on div at bounding box center [625, 829] width 1005 height 4
click at [1020, 712] on div at bounding box center [625, 829] width 1005 height 4
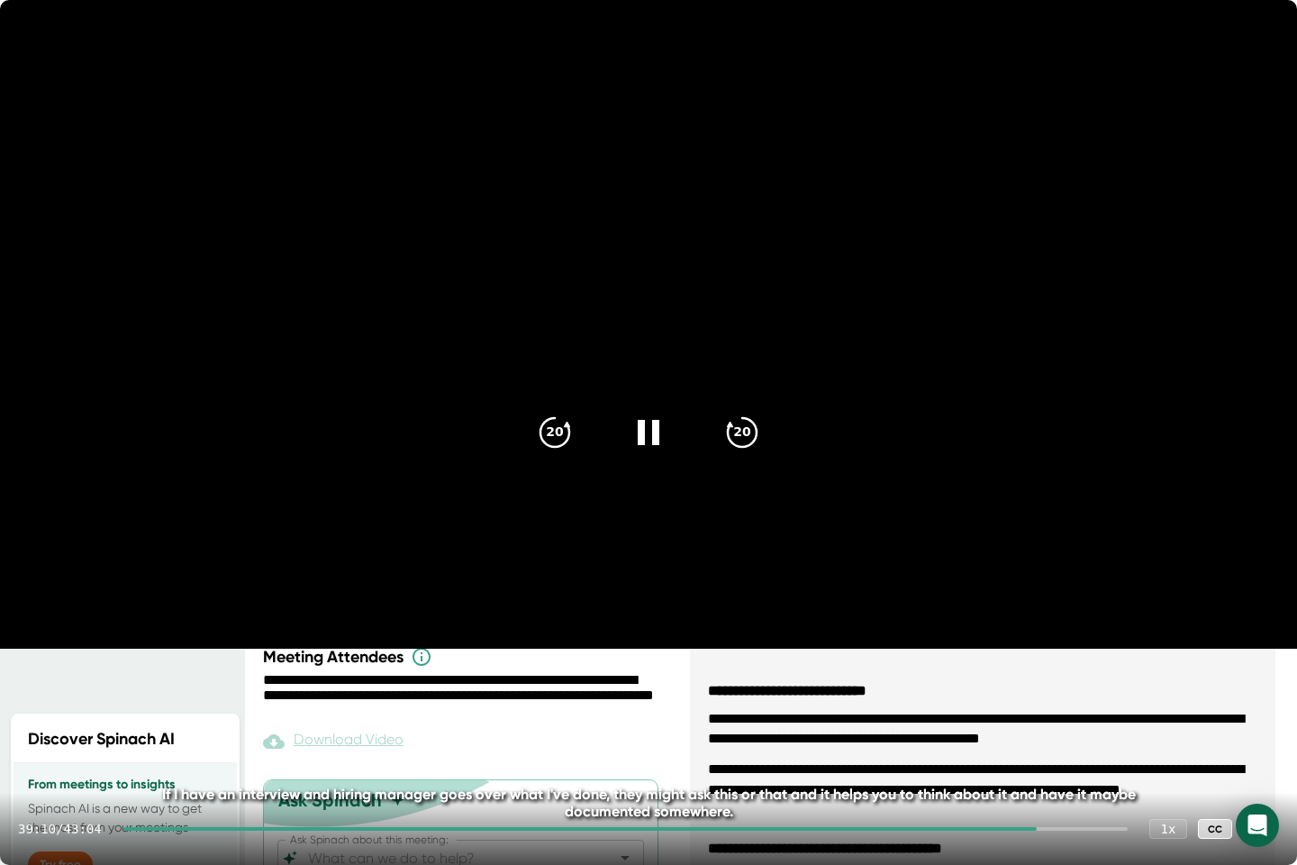
click at [1043, 712] on div at bounding box center [625, 829] width 1005 height 4
click at [1053, 712] on div at bounding box center [625, 829] width 1005 height 4
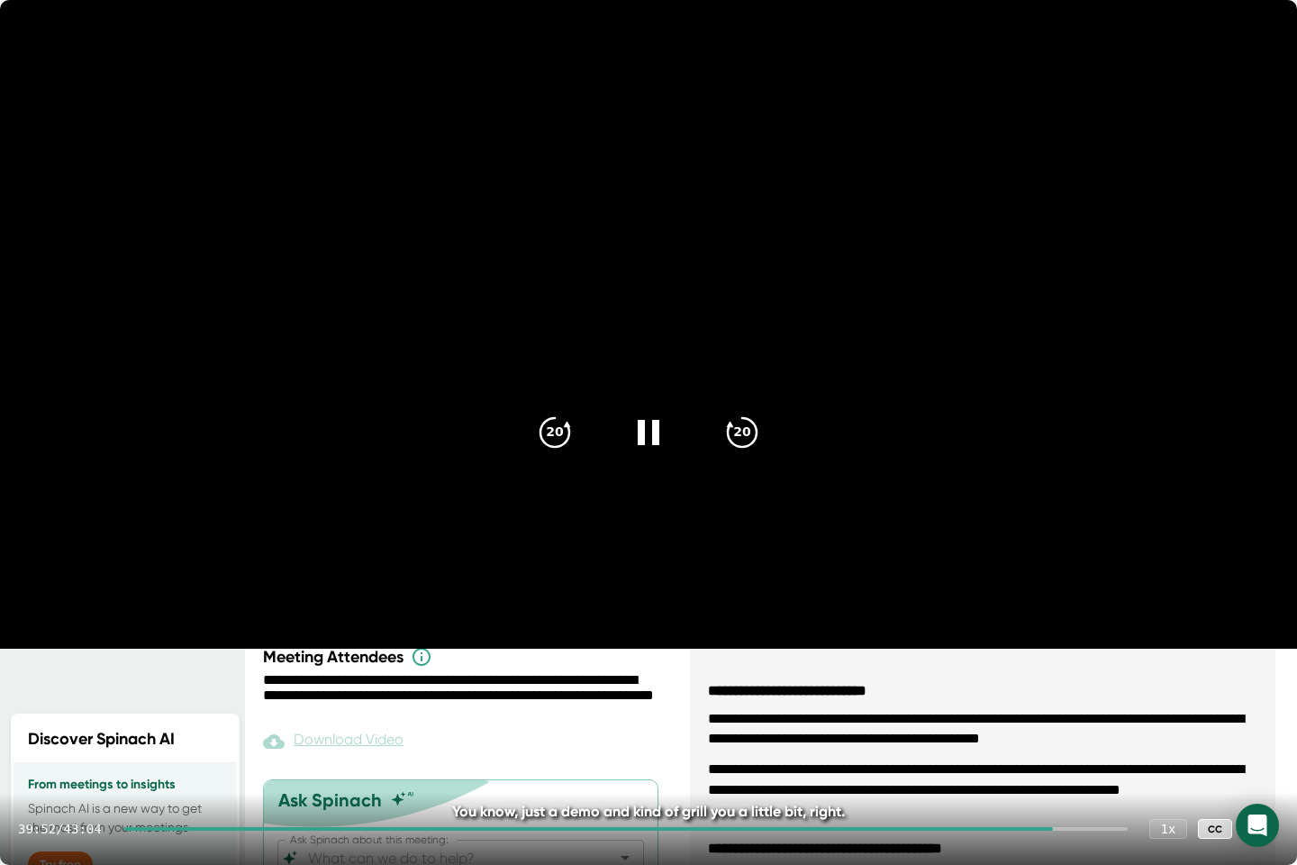
click at [1062, 712] on div at bounding box center [625, 829] width 1005 height 4
click at [1088, 712] on div at bounding box center [625, 829] width 1005 height 4
click at [1149, 649] on video at bounding box center [648, 324] width 1297 height 649
click at [652, 440] on icon at bounding box center [648, 432] width 43 height 43
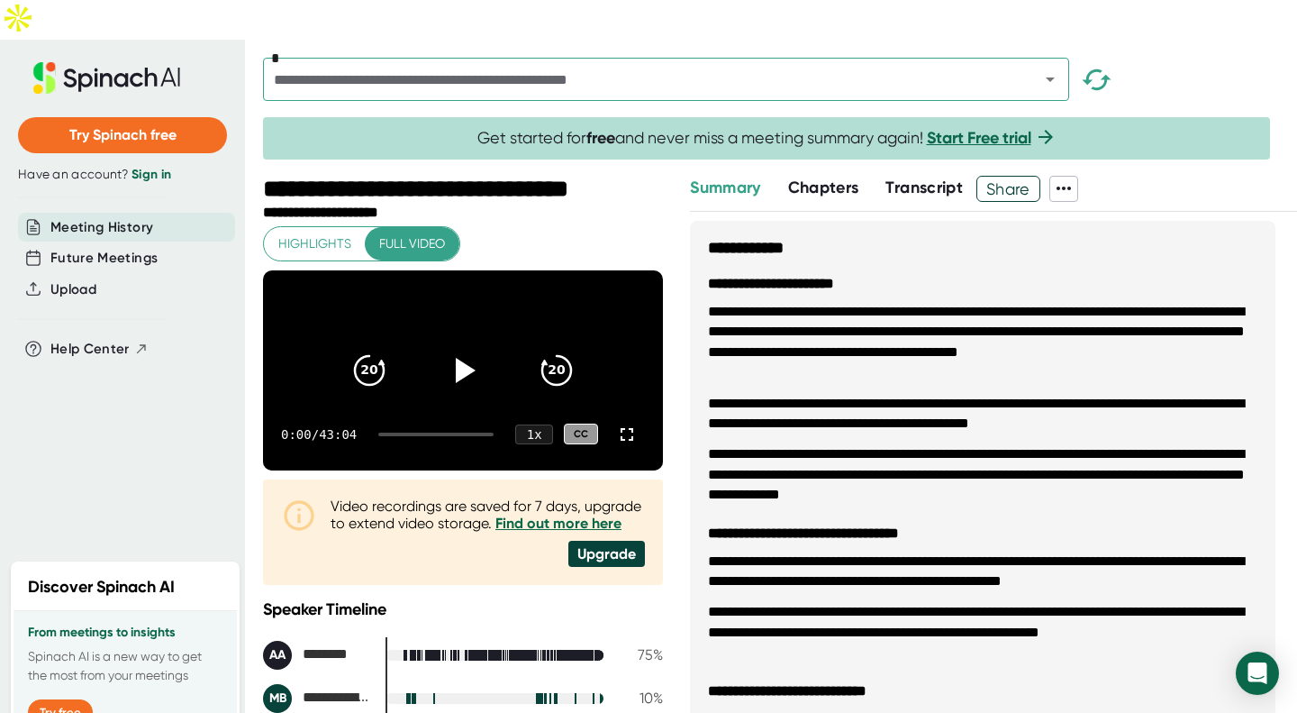
click at [621, 428] on icon at bounding box center [627, 434] width 13 height 13
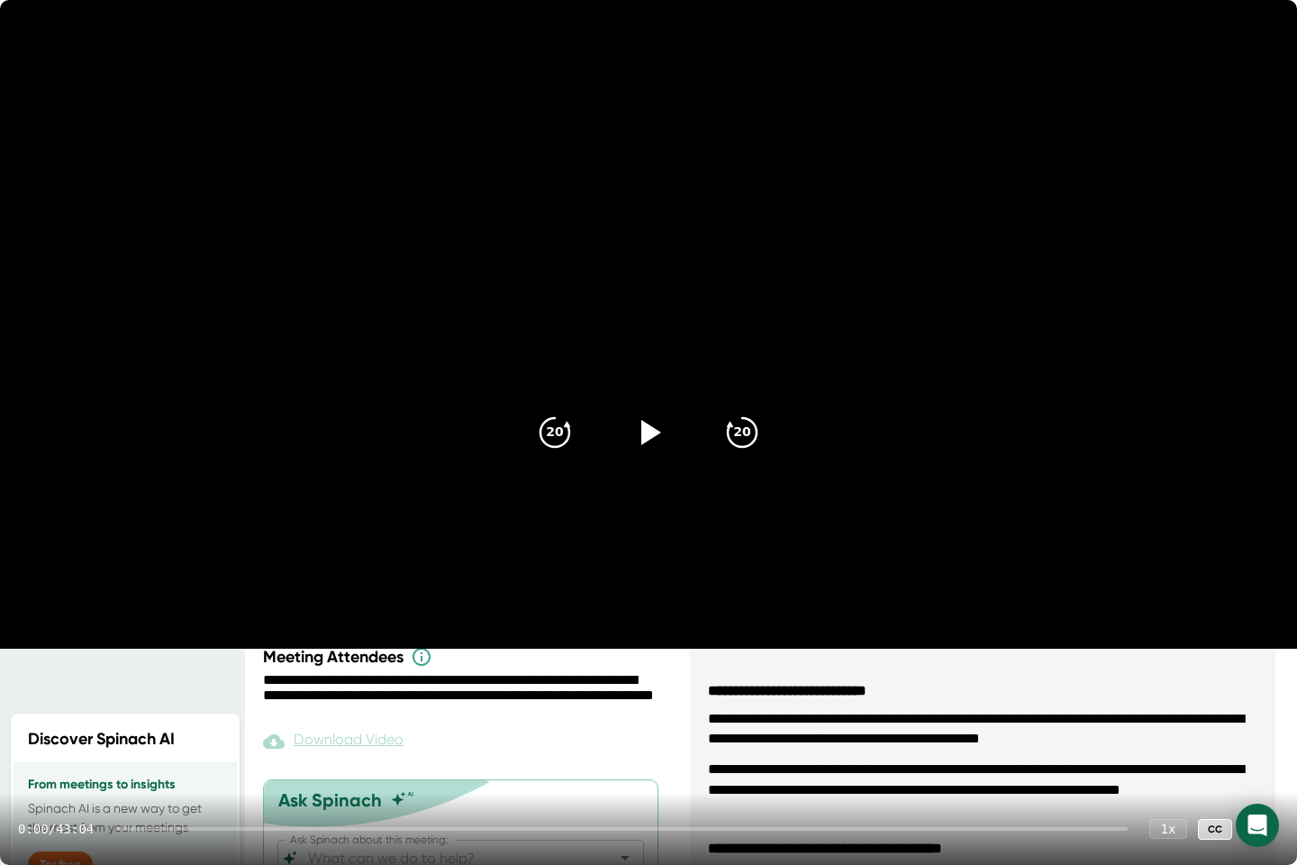
click at [497, 712] on div at bounding box center [621, 829] width 1013 height 4
click at [454, 712] on div "16:03 / 43:04 1 x CC" at bounding box center [648, 829] width 1297 height 72
click at [450, 712] on div at bounding box center [310, 829] width 374 height 4
click at [465, 712] on div at bounding box center [625, 829] width 1005 height 4
click at [459, 712] on div at bounding box center [291, 829] width 337 height 4
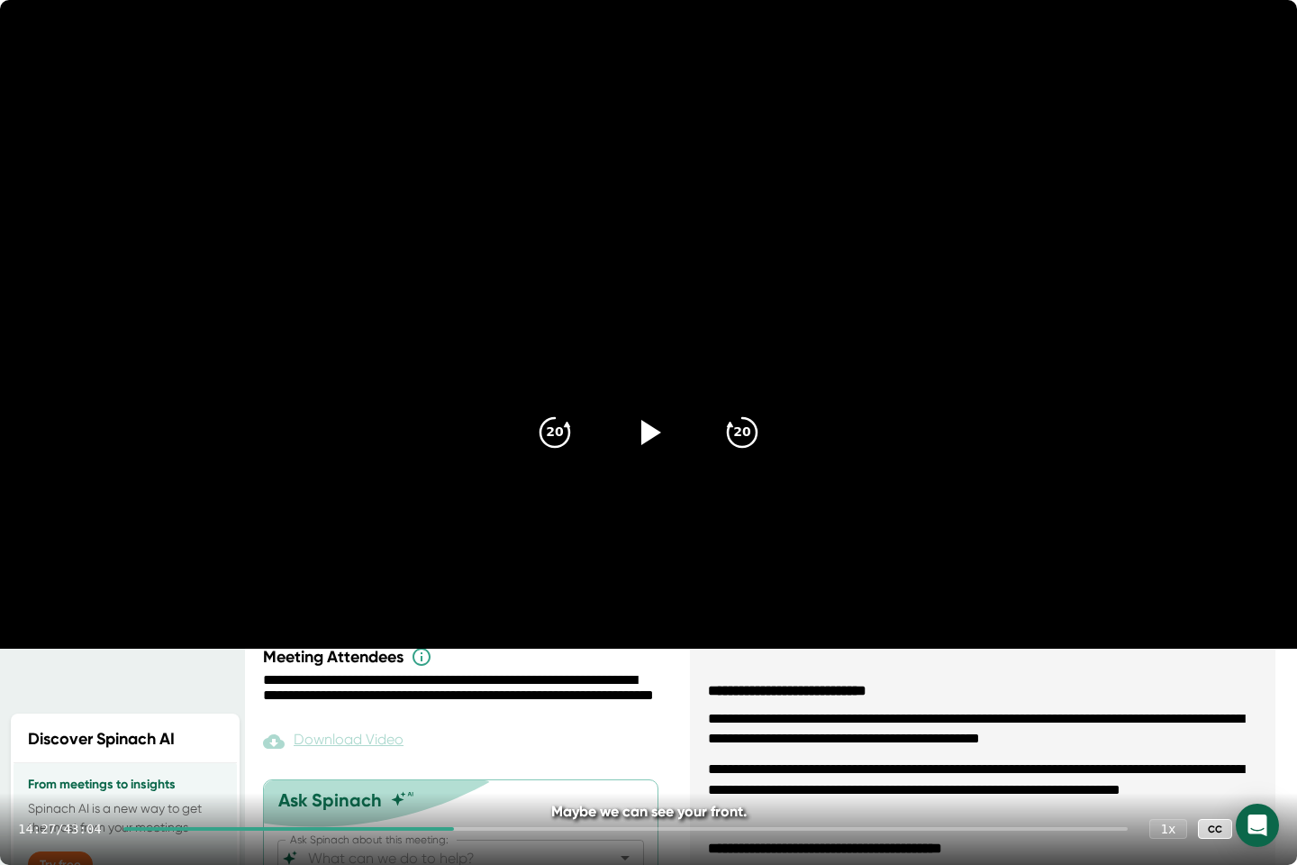
click at [467, 712] on div at bounding box center [625, 829] width 1005 height 4
click at [460, 712] on div at bounding box center [292, 829] width 339 height 4
click at [460, 712] on div at bounding box center [625, 829] width 1005 height 4
click at [461, 712] on div at bounding box center [625, 829] width 1005 height 4
click at [453, 712] on div at bounding box center [289, 829] width 333 height 4
